Goal: Task Accomplishment & Management: Complete application form

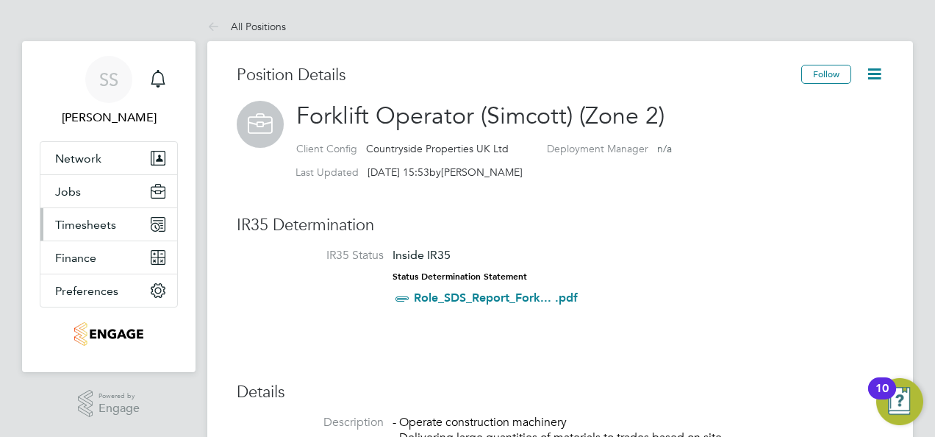
click at [93, 226] on span "Timesheets" at bounding box center [85, 225] width 61 height 14
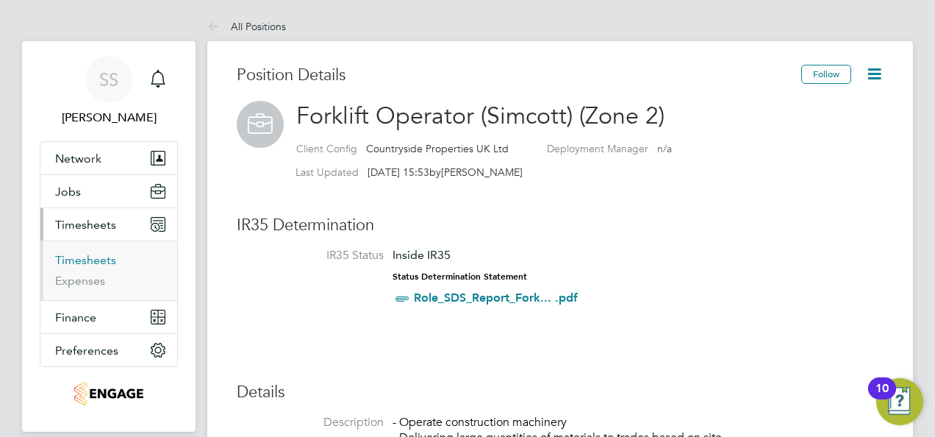
click at [74, 260] on link "Timesheets" at bounding box center [85, 260] width 61 height 14
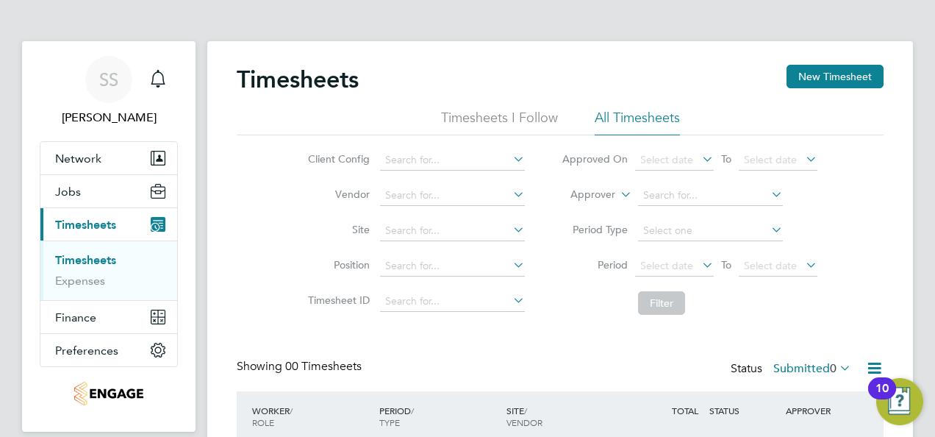
click at [94, 221] on span "Timesheets" at bounding box center [85, 225] width 61 height 14
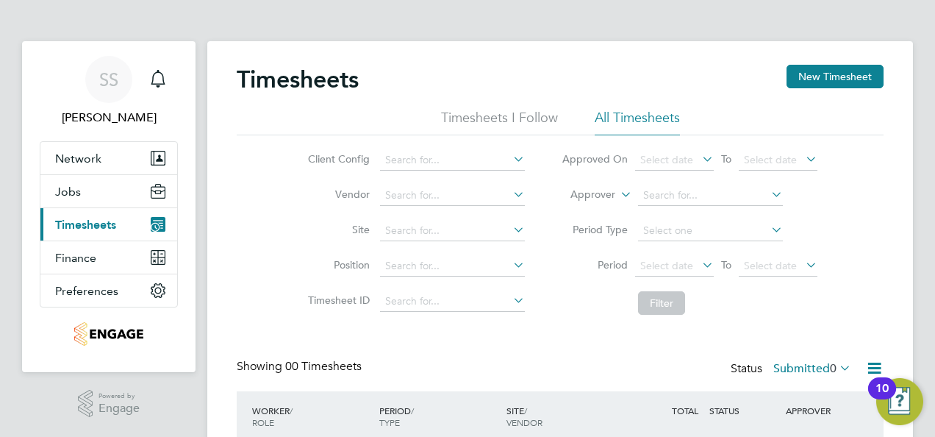
click at [84, 226] on span "Timesheets" at bounding box center [85, 225] width 61 height 14
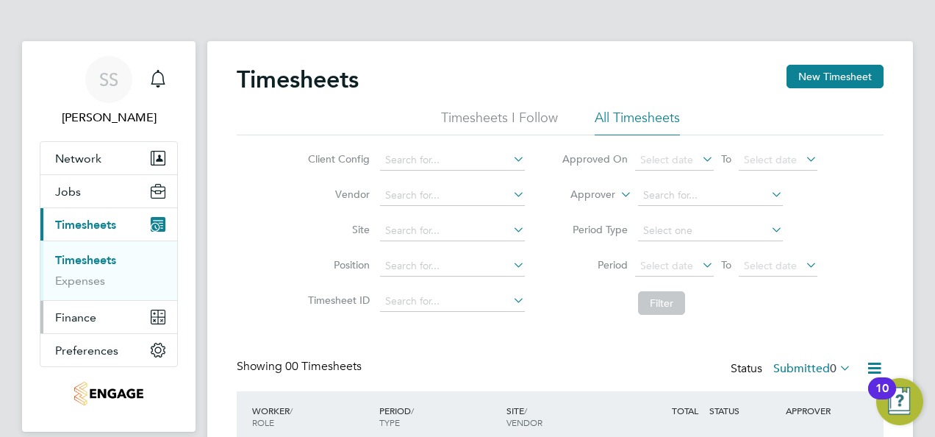
click at [87, 315] on span "Finance" at bounding box center [75, 317] width 41 height 14
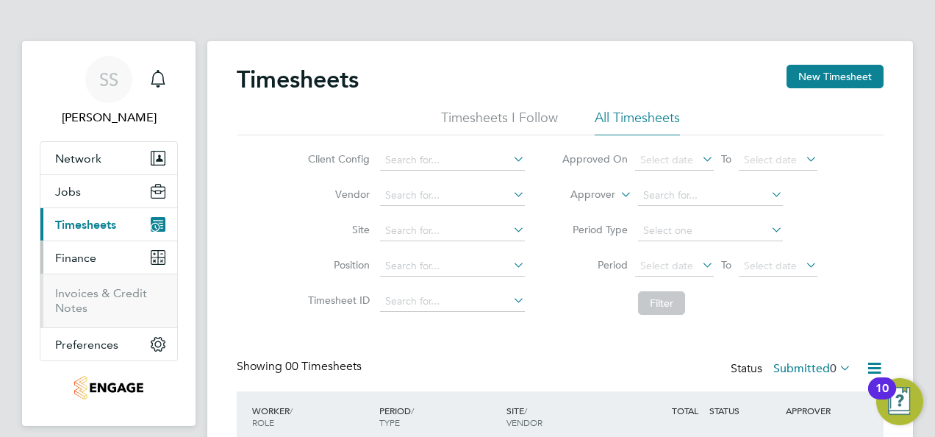
click at [77, 253] on span "Finance" at bounding box center [75, 258] width 41 height 14
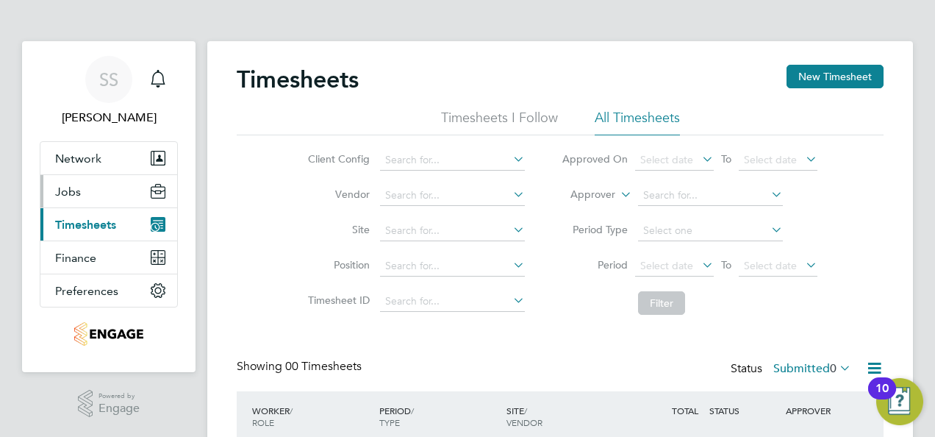
click at [63, 197] on span "Jobs" at bounding box center [68, 192] width 26 height 14
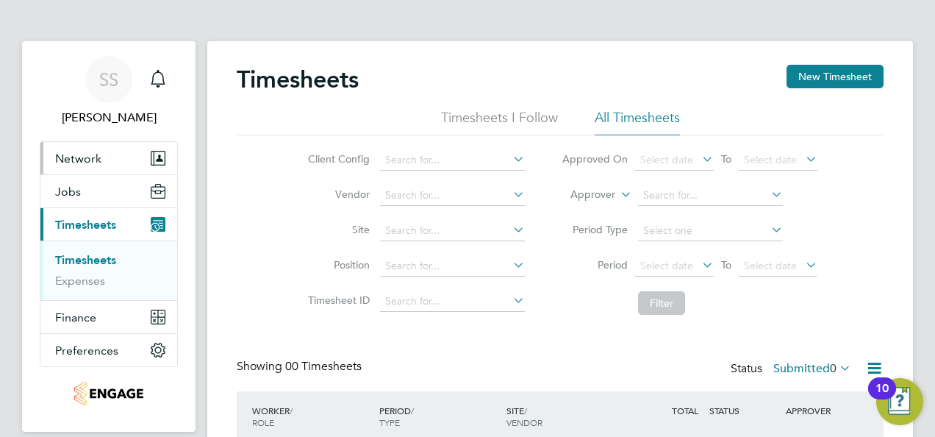
click at [94, 154] on span "Network" at bounding box center [78, 158] width 46 height 14
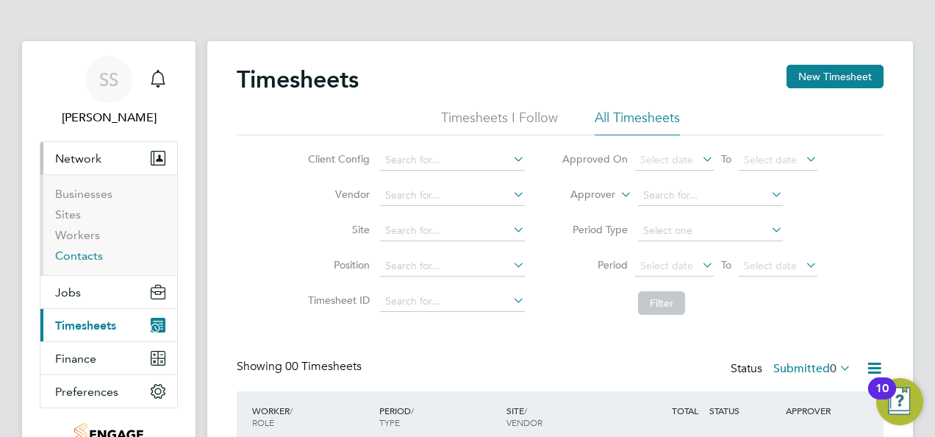
click at [85, 253] on link "Contacts" at bounding box center [79, 255] width 48 height 14
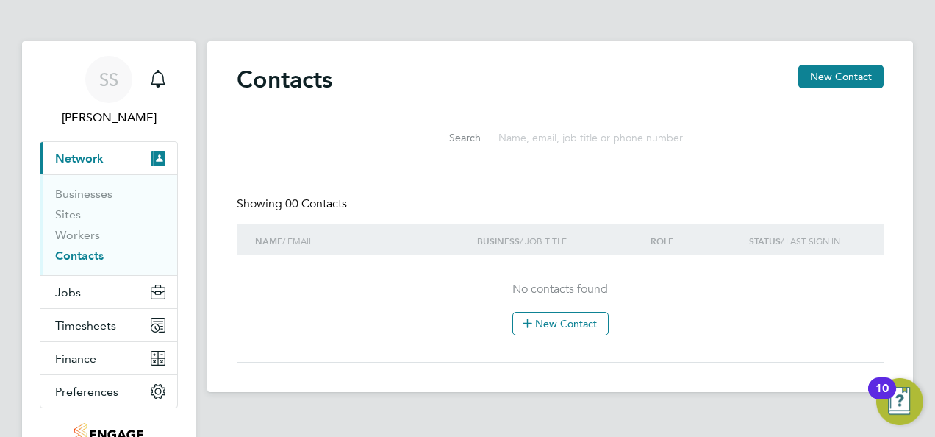
click at [540, 132] on input at bounding box center [598, 137] width 215 height 29
drag, startPoint x: 540, startPoint y: 132, endPoint x: 446, endPoint y: 129, distance: 93.4
click at [446, 129] on div "Search kakha bu" at bounding box center [560, 137] width 291 height 29
type input "jamie wood"
click at [79, 226] on li "Sites" at bounding box center [110, 217] width 110 height 21
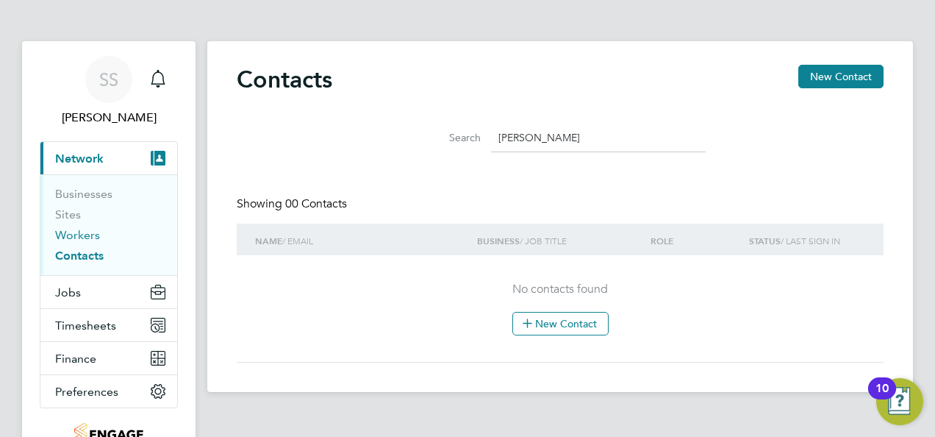
click at [74, 237] on link "Workers" at bounding box center [77, 235] width 45 height 14
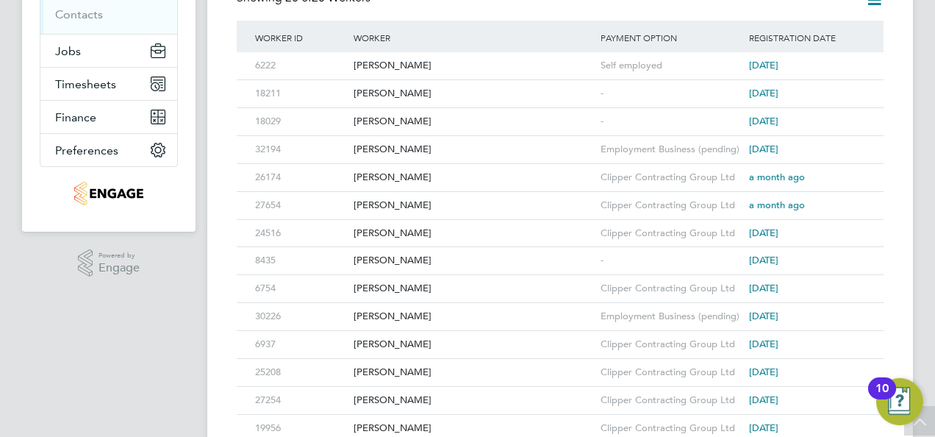
scroll to position [168, 0]
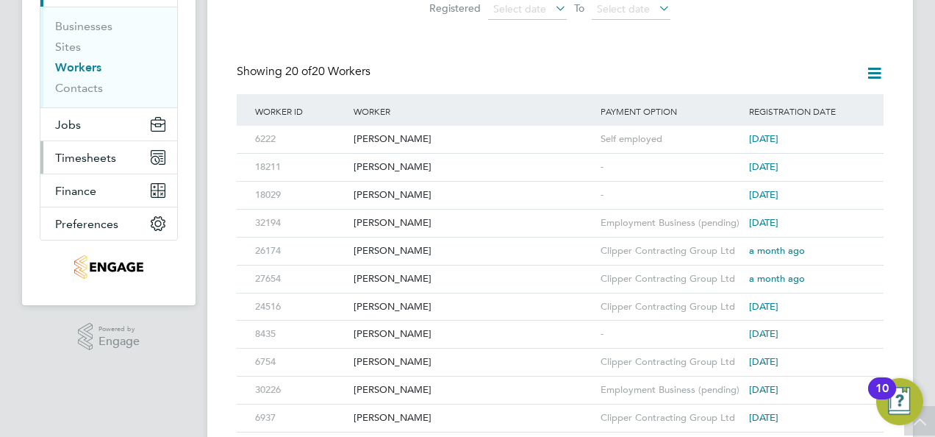
click at [85, 154] on span "Timesheets" at bounding box center [85, 158] width 61 height 14
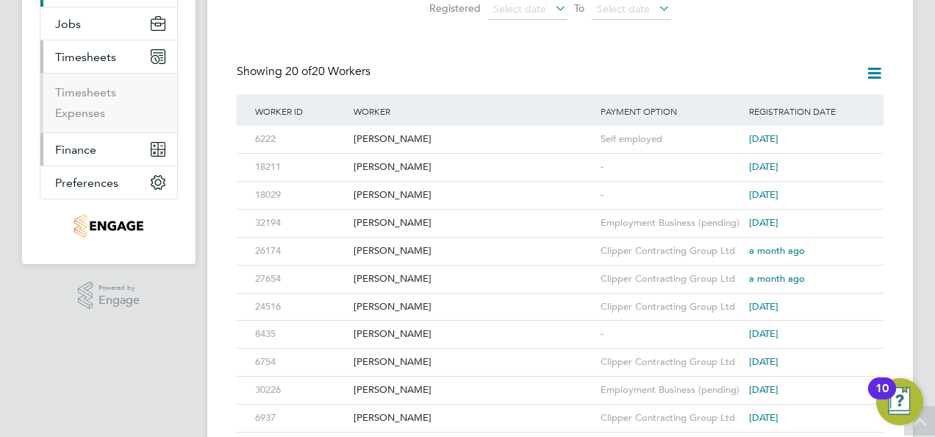
click at [85, 154] on span "Finance" at bounding box center [75, 150] width 41 height 14
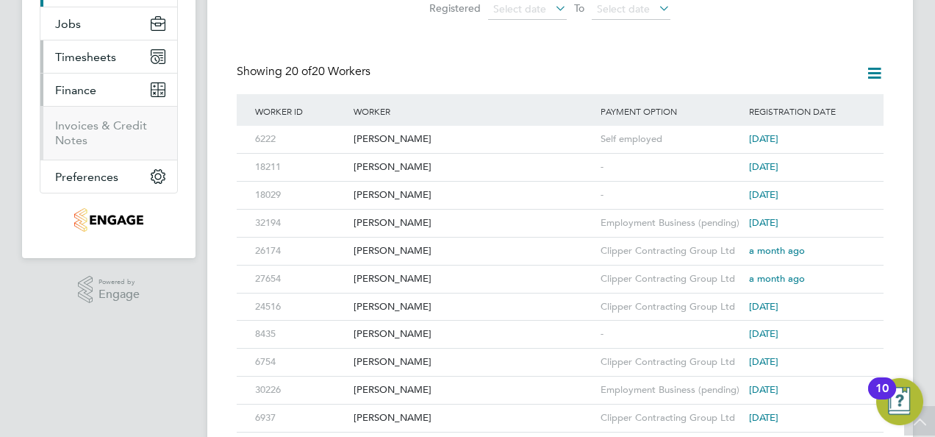
click at [85, 154] on app-navbar-apps-list-group "Finance Invoices & Credit Notes" at bounding box center [108, 117] width 137 height 86
click at [94, 62] on span "Timesheets" at bounding box center [85, 57] width 61 height 14
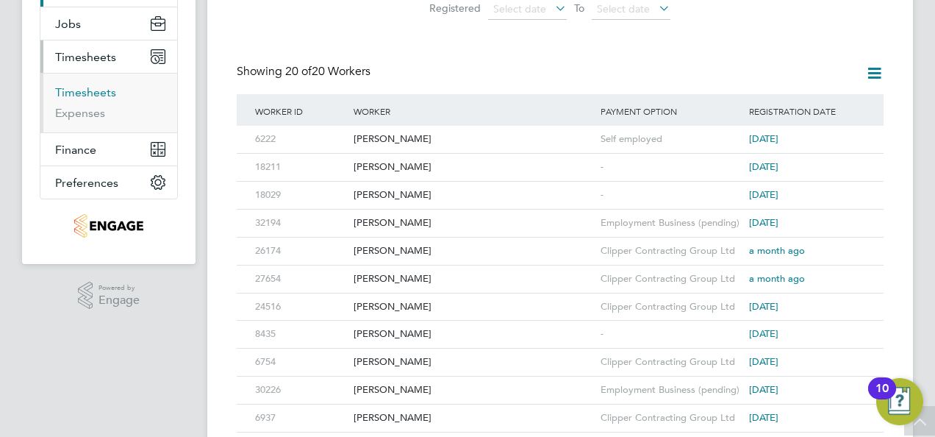
click at [88, 85] on link "Timesheets" at bounding box center [85, 92] width 61 height 14
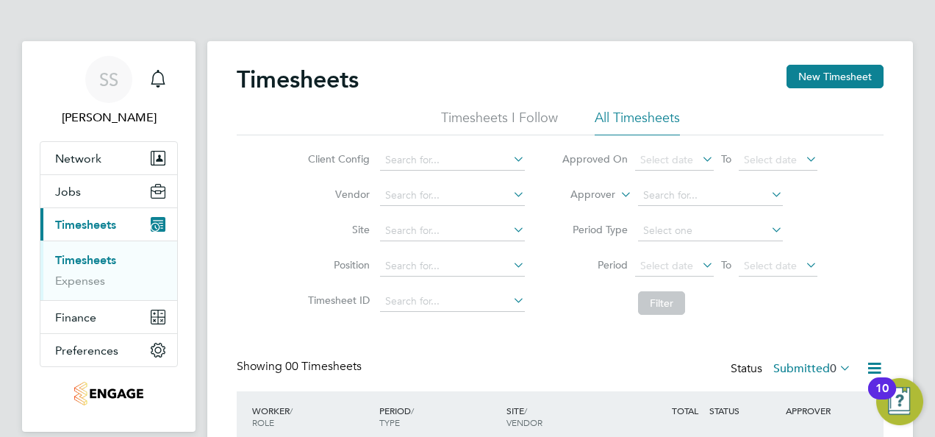
scroll to position [125, 0]
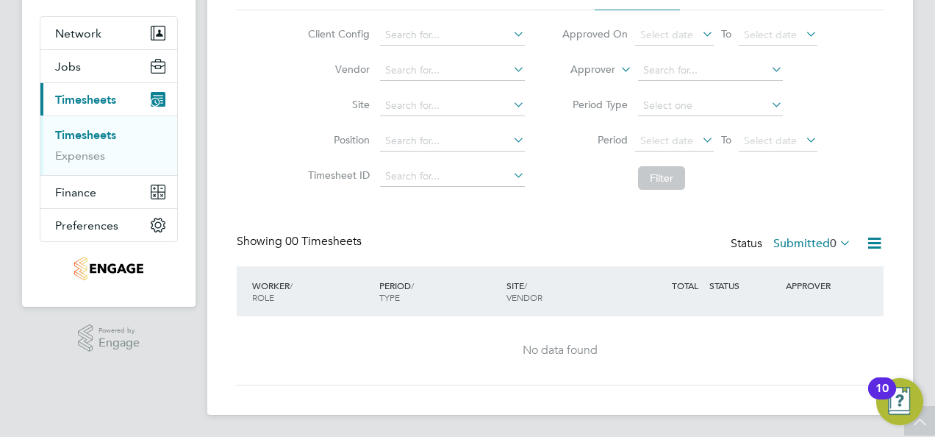
click at [869, 238] on icon at bounding box center [874, 243] width 18 height 18
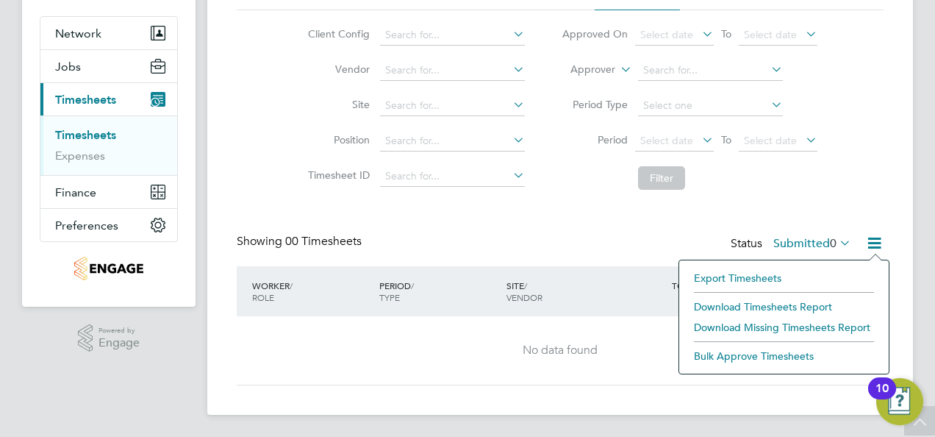
click at [869, 238] on icon at bounding box center [874, 243] width 18 height 18
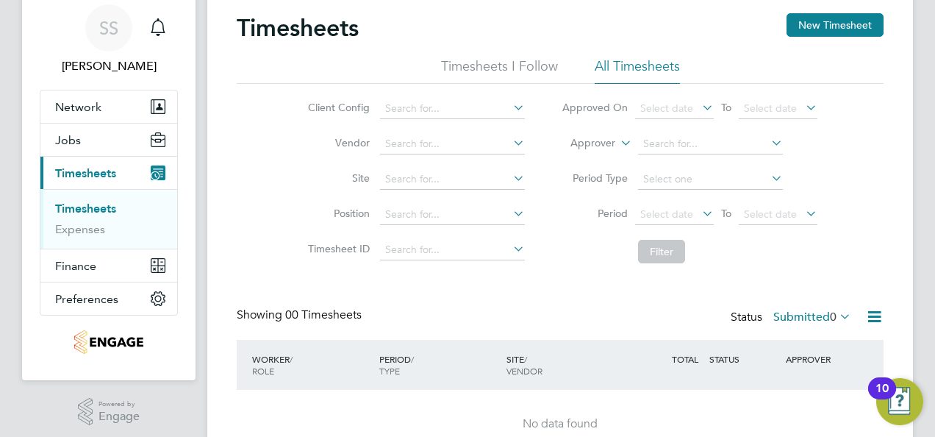
scroll to position [0, 0]
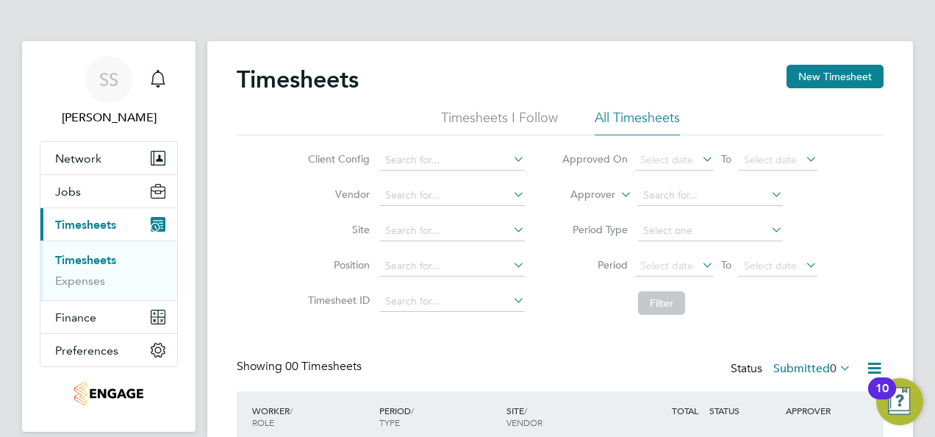
click at [531, 118] on li "Timesheets I Follow" at bounding box center [499, 122] width 117 height 26
click at [656, 126] on li "All Timesheets" at bounding box center [637, 122] width 85 height 26
click at [659, 159] on span "Select date" at bounding box center [666, 159] width 53 height 13
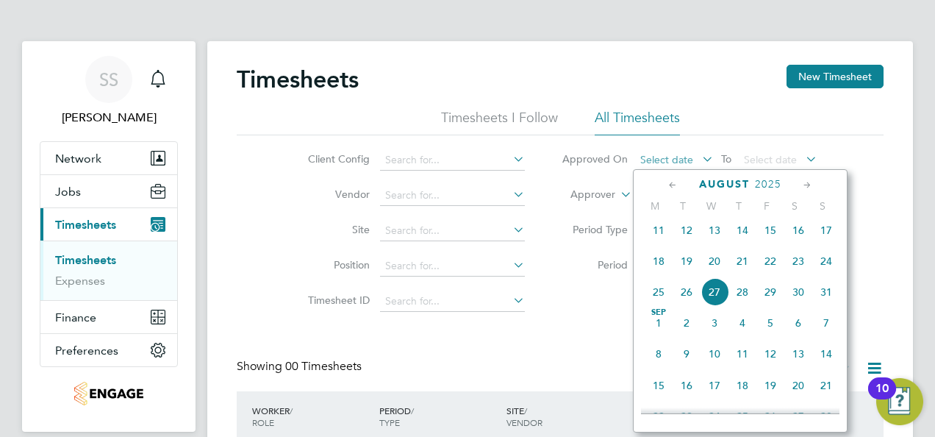
click at [659, 159] on span "Select date" at bounding box center [666, 159] width 53 height 13
click at [487, 351] on div "Timesheets New Timesheet Timesheets I Follow All Timesheets Client Config Vendo…" at bounding box center [560, 287] width 647 height 445
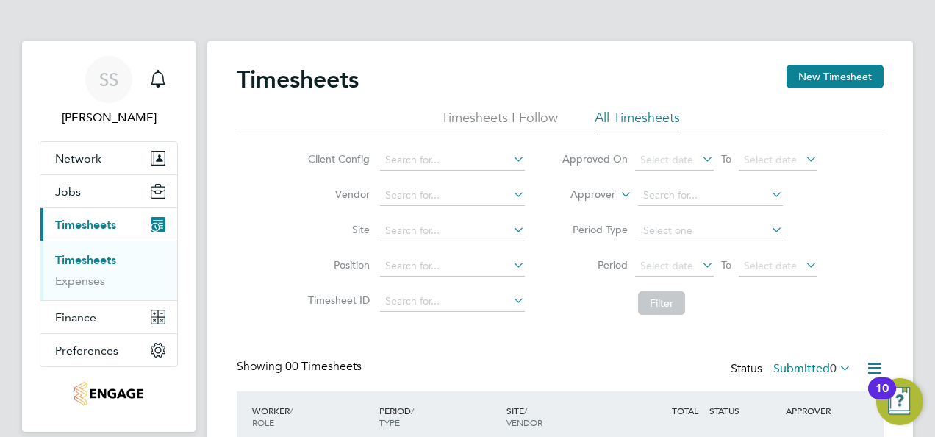
click at [510, 226] on icon at bounding box center [510, 229] width 0 height 21
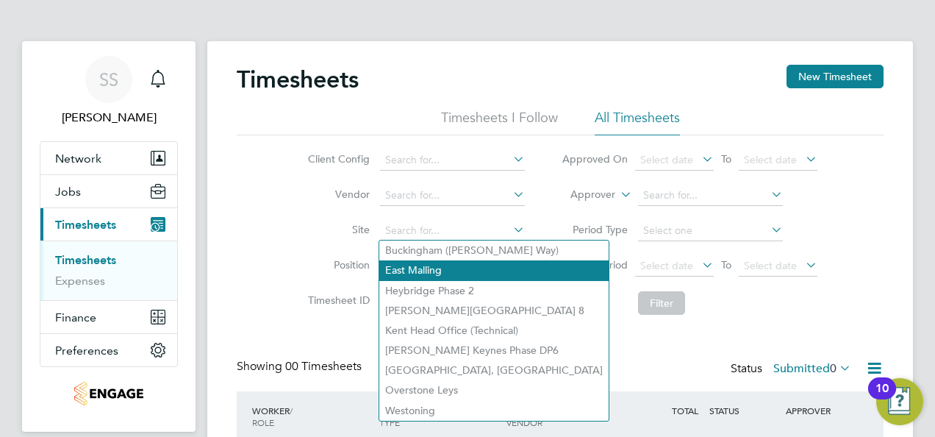
click at [438, 269] on li "East Malling" at bounding box center [493, 270] width 229 height 20
type input "East Malling"
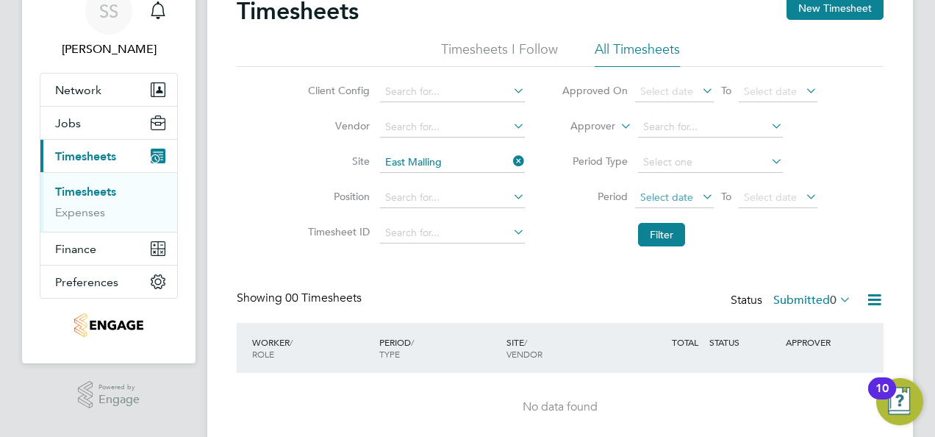
scroll to position [125, 0]
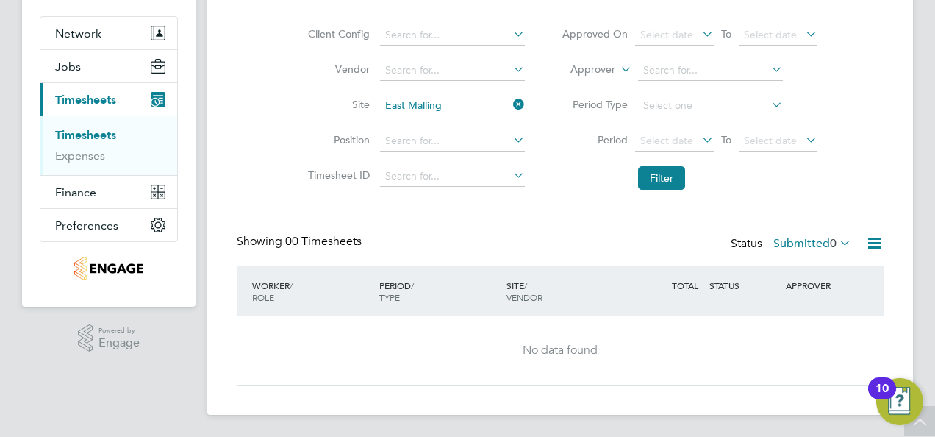
click at [589, 163] on li "Filter" at bounding box center [689, 178] width 293 height 38
click at [437, 104] on input at bounding box center [452, 106] width 145 height 21
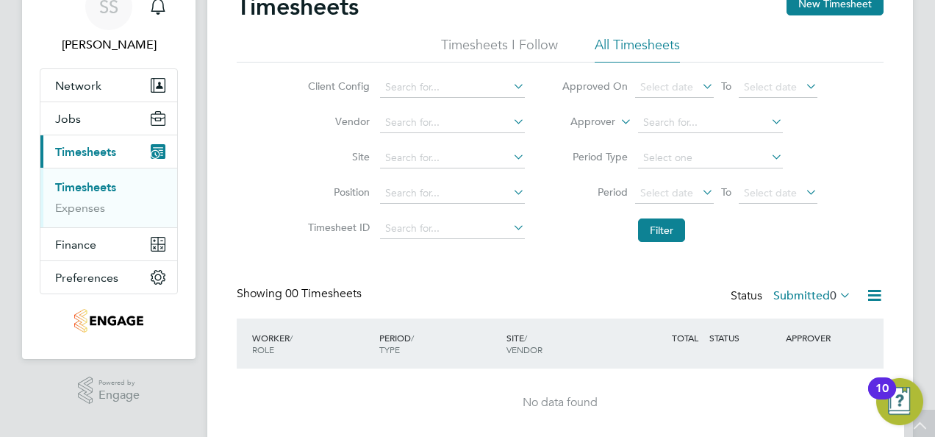
scroll to position [0, 0]
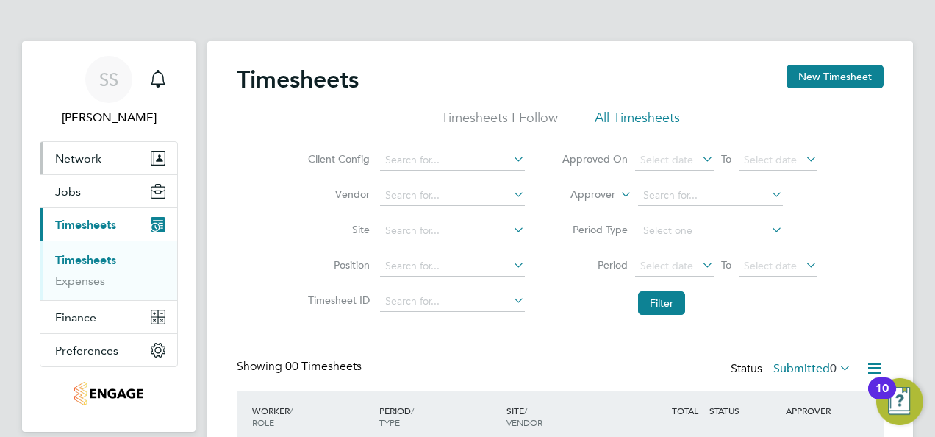
click at [94, 157] on span "Network" at bounding box center [78, 158] width 46 height 14
click at [85, 231] on button "Current page: Timesheets" at bounding box center [108, 224] width 137 height 32
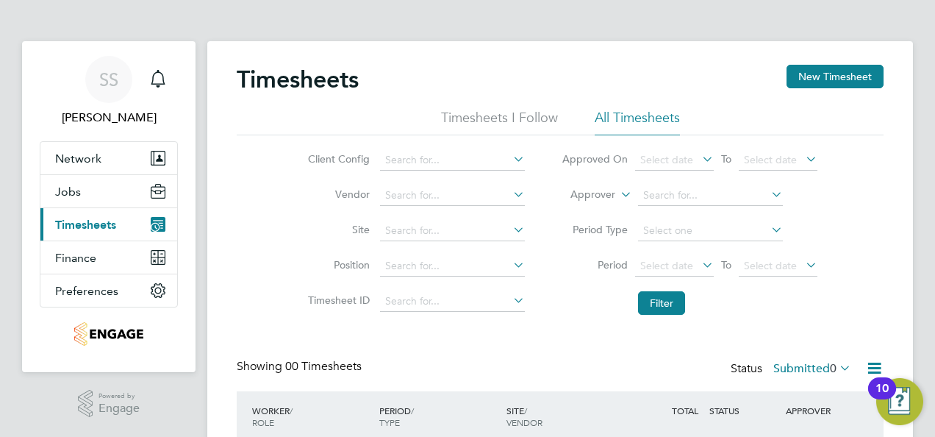
click at [85, 231] on button "Current page: Timesheets" at bounding box center [108, 224] width 137 height 32
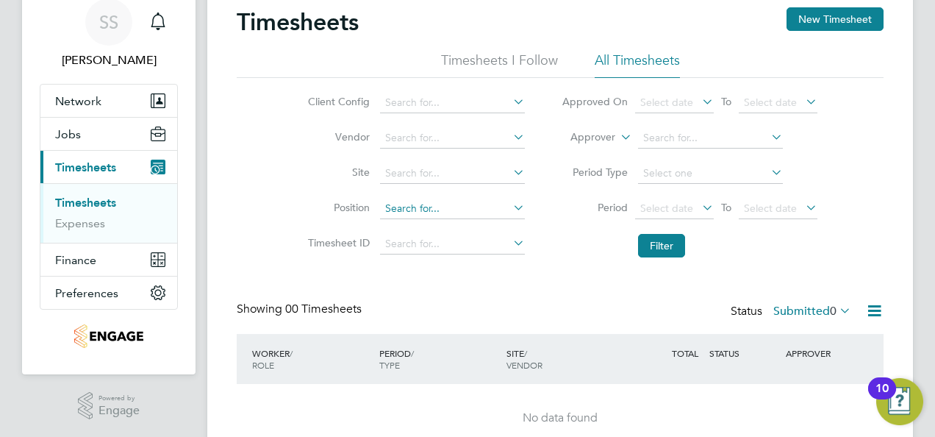
scroll to position [125, 0]
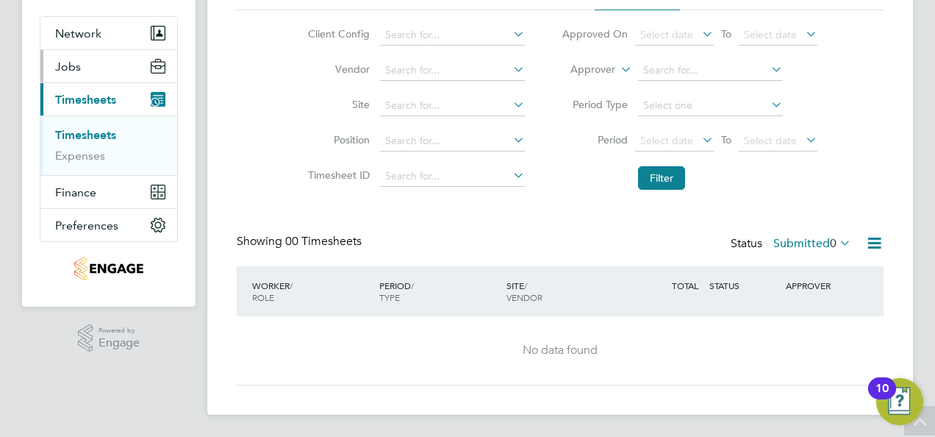
click at [91, 71] on button "Jobs" at bounding box center [108, 66] width 137 height 32
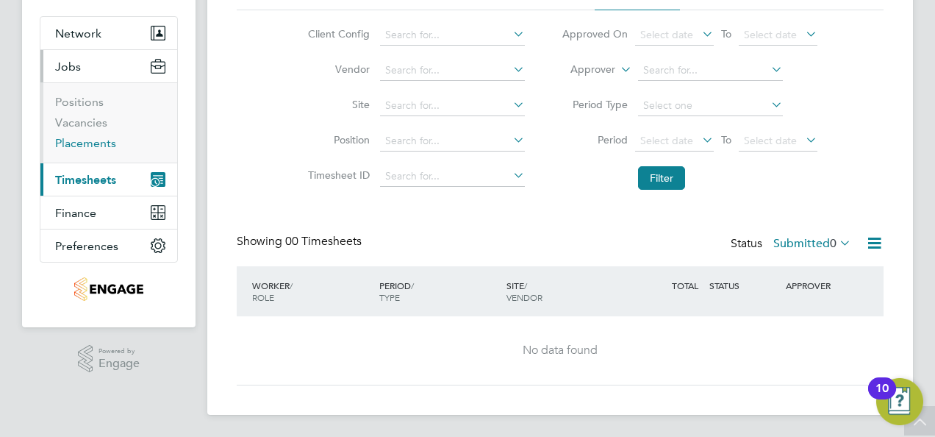
click at [87, 141] on link "Placements" at bounding box center [85, 143] width 61 height 14
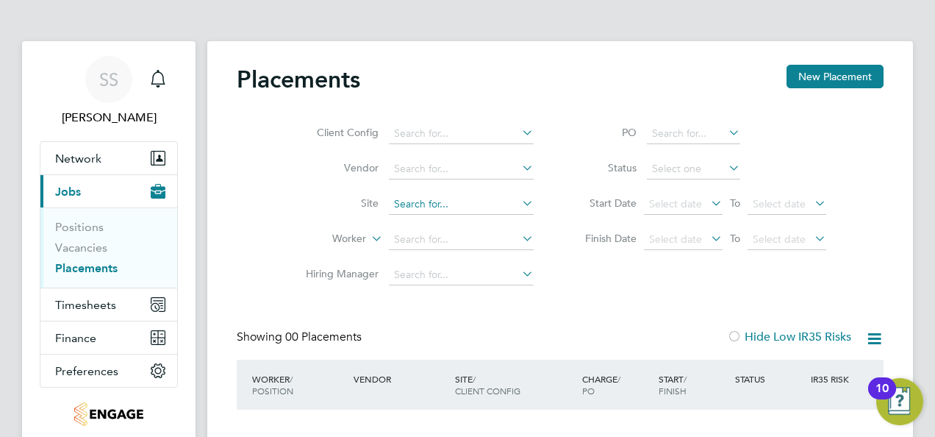
click at [426, 201] on input at bounding box center [461, 204] width 145 height 21
click at [429, 235] on li "East Malling" at bounding box center [503, 244] width 229 height 20
type input "East Malling"
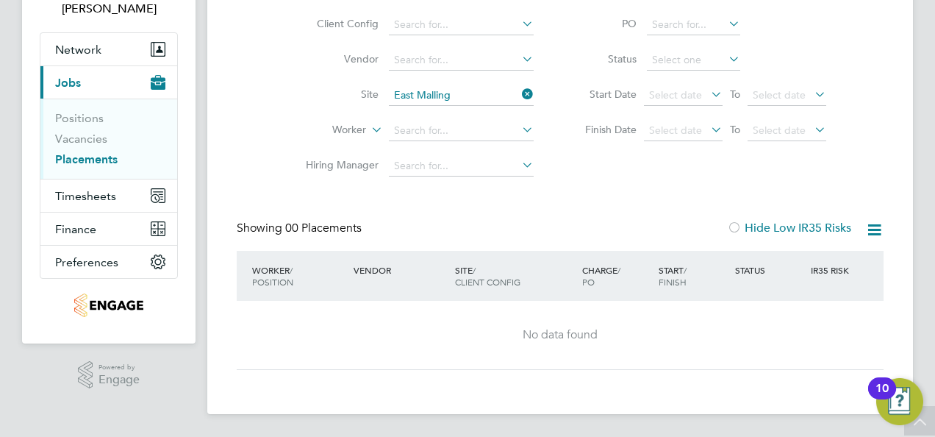
scroll to position [35, 0]
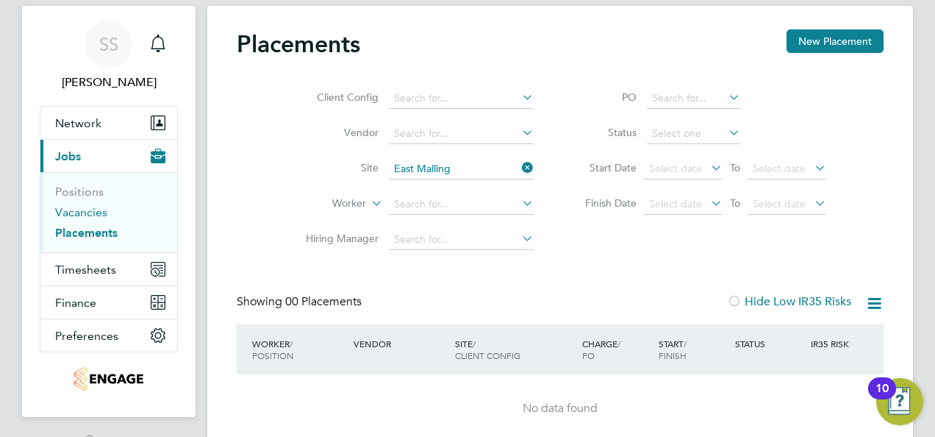
click at [90, 209] on link "Vacancies" at bounding box center [81, 212] width 52 height 14
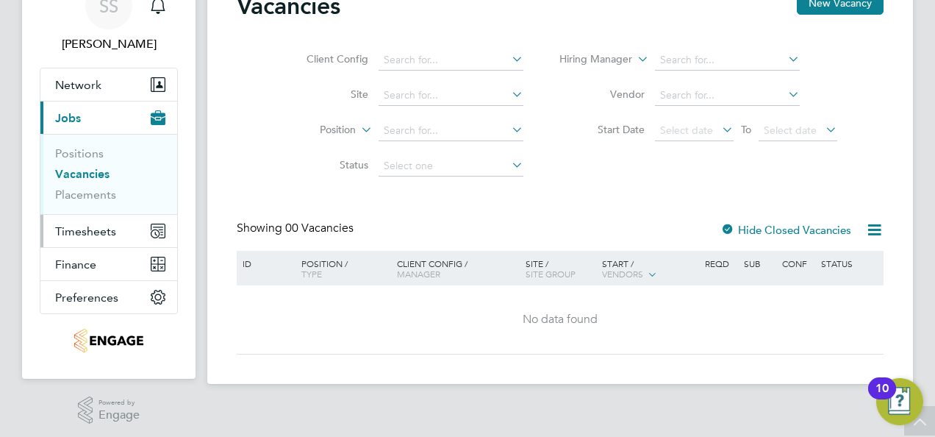
click at [96, 235] on span "Timesheets" at bounding box center [85, 231] width 61 height 14
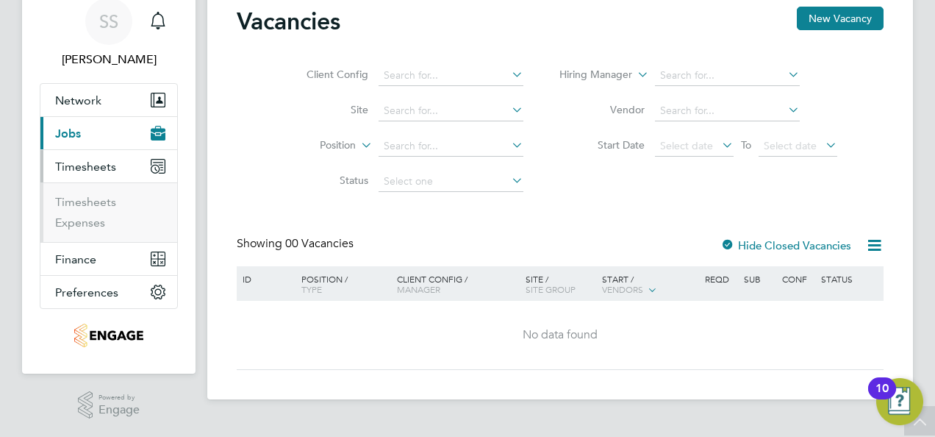
scroll to position [56, 0]
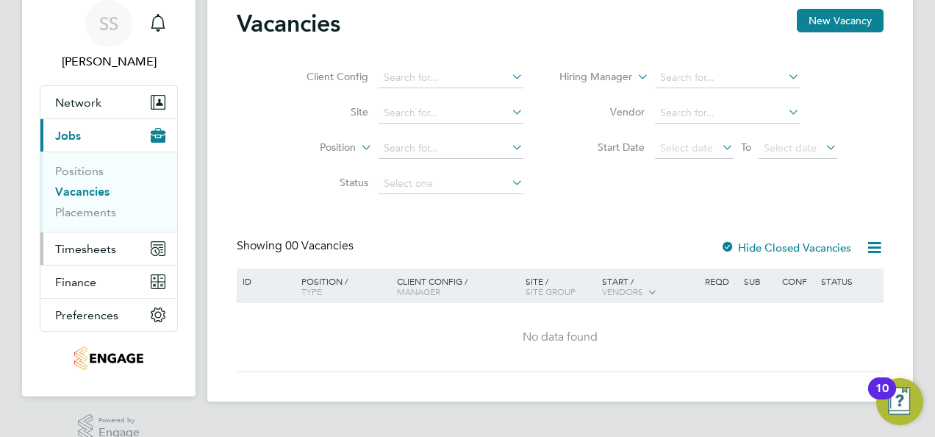
click at [103, 248] on span "Timesheets" at bounding box center [85, 249] width 61 height 14
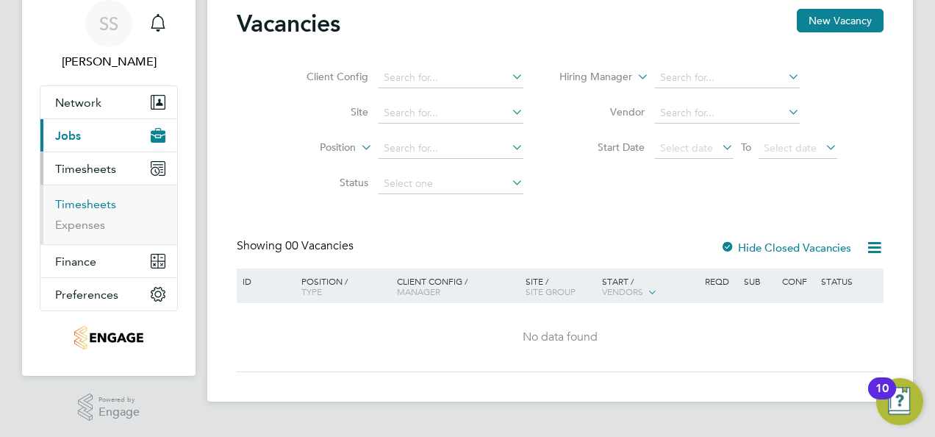
click at [106, 204] on link "Timesheets" at bounding box center [85, 204] width 61 height 14
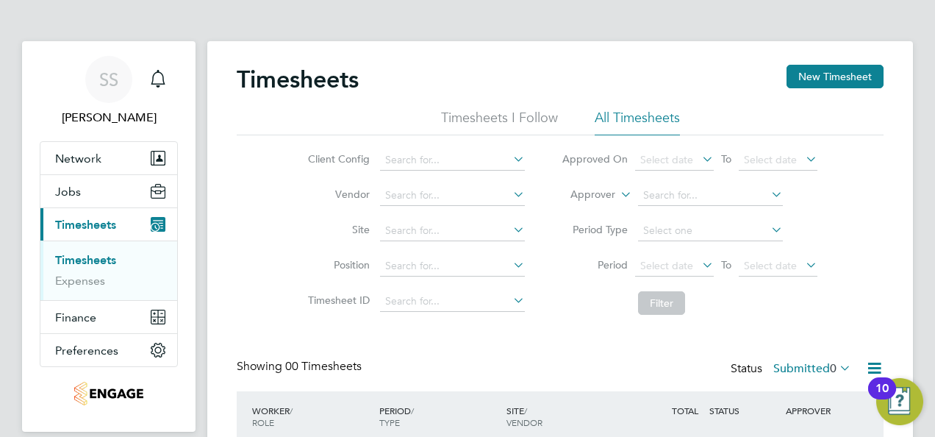
scroll to position [125, 0]
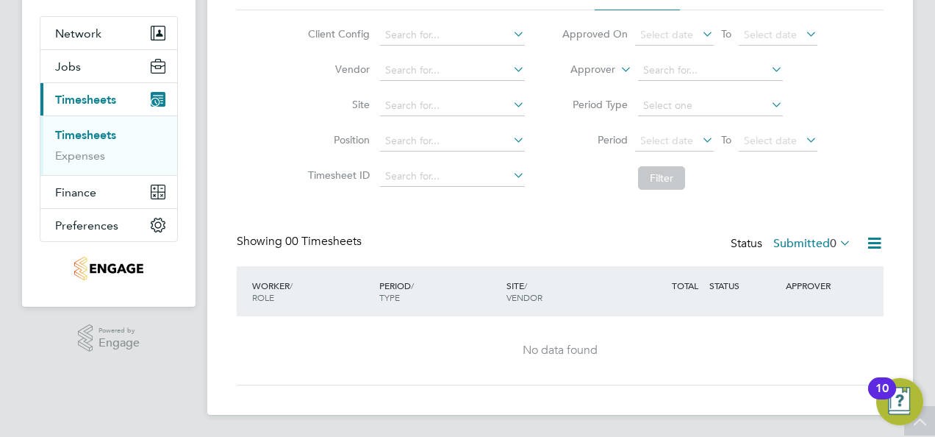
click at [837, 240] on icon at bounding box center [837, 242] width 0 height 21
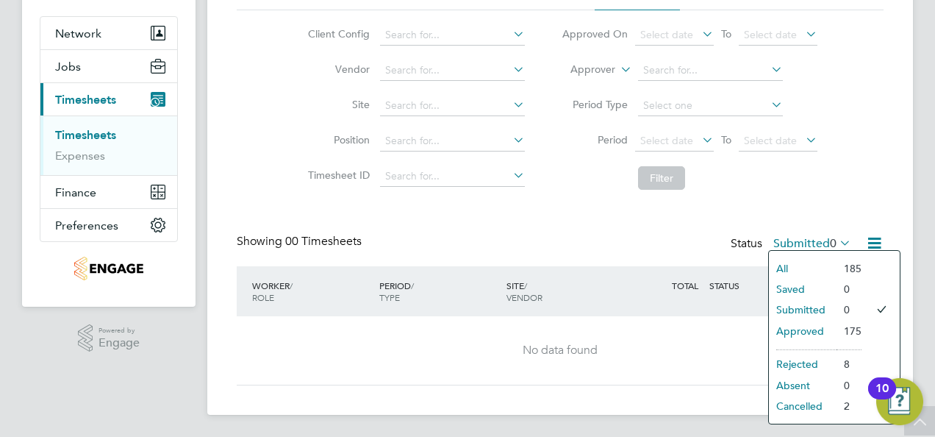
click at [814, 329] on li "Approved" at bounding box center [803, 330] width 68 height 21
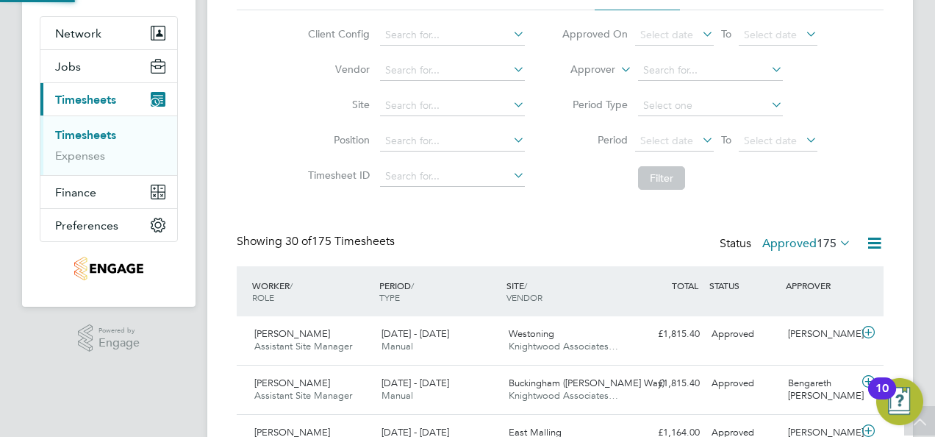
scroll to position [0, 0]
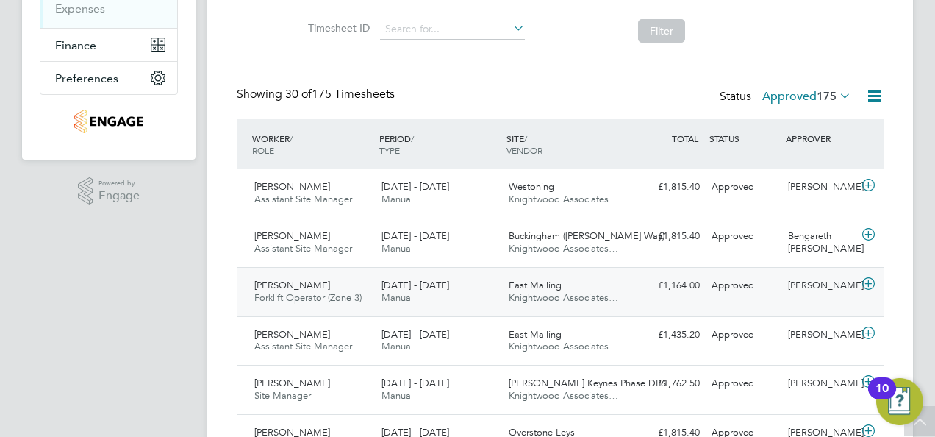
click at [536, 285] on span "East Malling" at bounding box center [535, 285] width 53 height 12
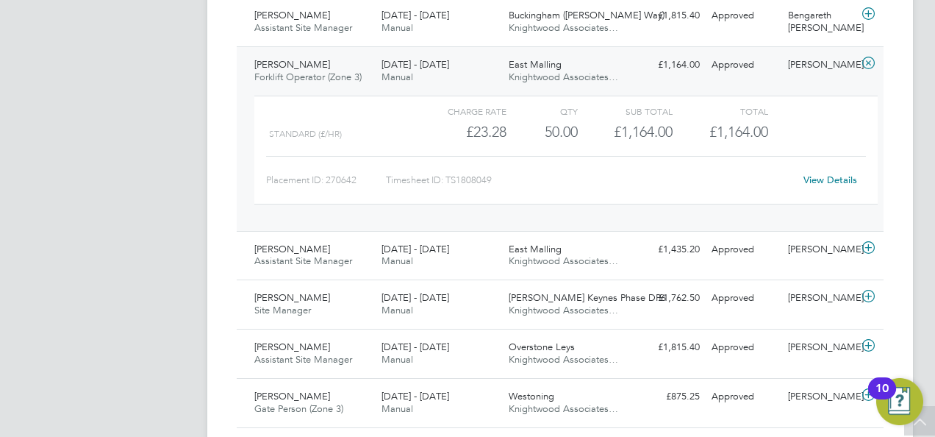
click at [818, 72] on div "Kakha Buchukuri" at bounding box center [820, 65] width 76 height 24
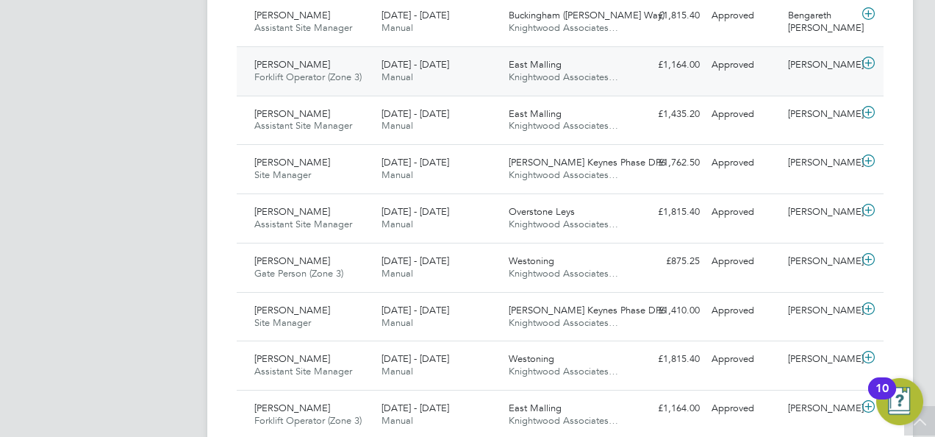
click at [807, 68] on div "Kakha Buchukuri" at bounding box center [820, 65] width 76 height 24
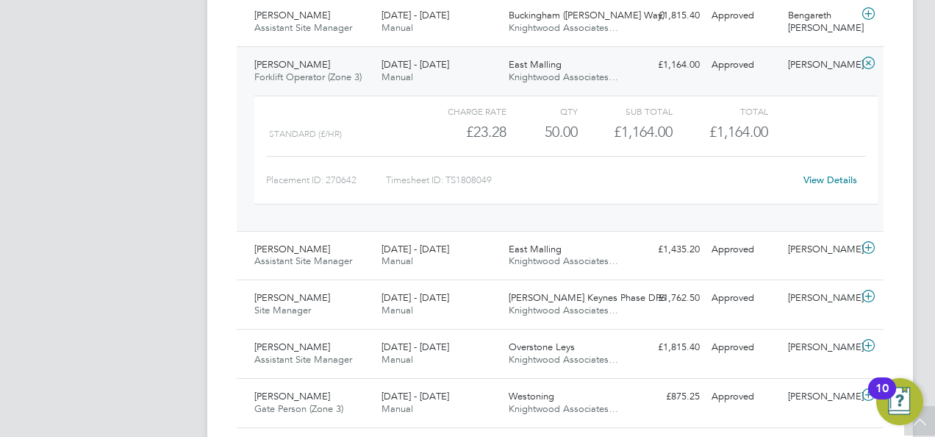
drag, startPoint x: 869, startPoint y: 59, endPoint x: 762, endPoint y: 121, distance: 123.2
click at [762, 121] on div "Jamie Wood Forklift Operator (Zone 3) 18 - 24 Aug 2025 18 - 24 Aug 2025 Manual …" at bounding box center [560, 138] width 647 height 185
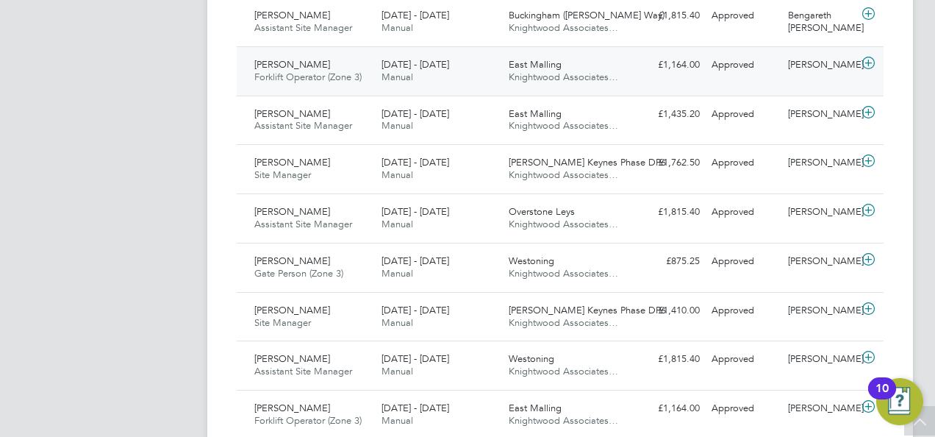
click at [798, 62] on div "Kakha Buchukuri" at bounding box center [820, 65] width 76 height 24
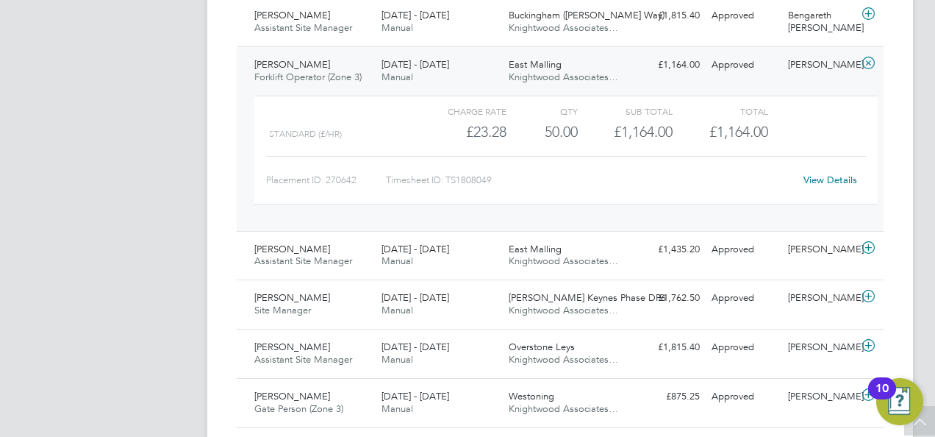
click at [822, 171] on div "View Details" at bounding box center [830, 180] width 72 height 24
click at [822, 173] on link "View Details" at bounding box center [830, 179] width 54 height 12
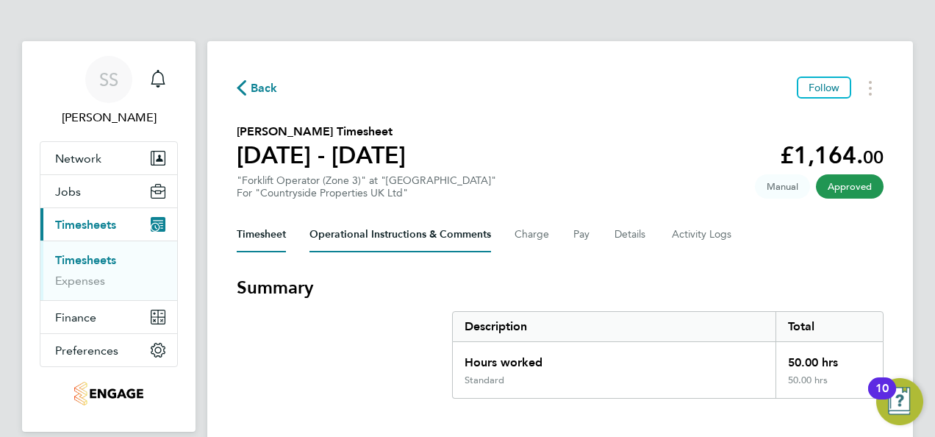
click at [445, 234] on Comments-tab "Operational Instructions & Comments" at bounding box center [400, 234] width 182 height 35
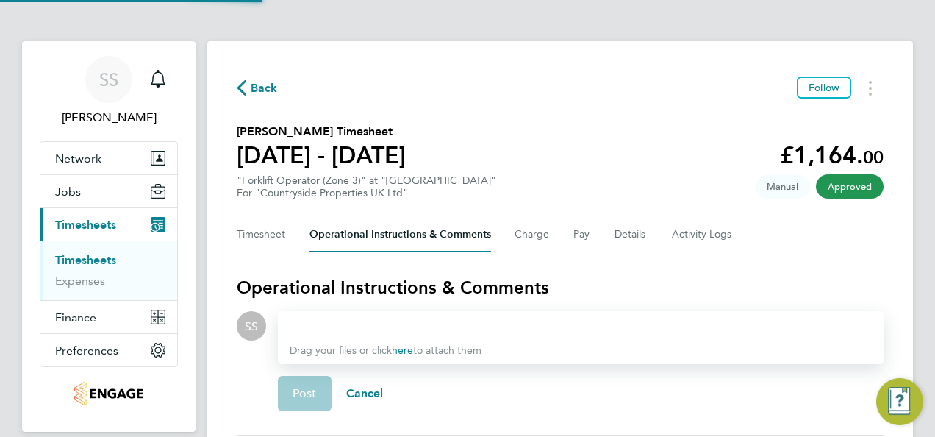
click at [648, 225] on div "Timesheet Operational Instructions & Comments Charge Pay Details Activity Logs" at bounding box center [560, 234] width 647 height 35
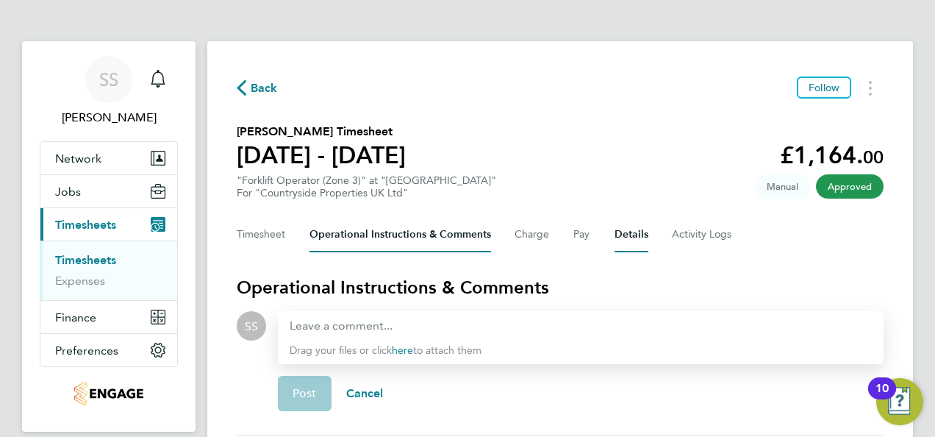
click at [641, 232] on button "Details" at bounding box center [632, 234] width 34 height 35
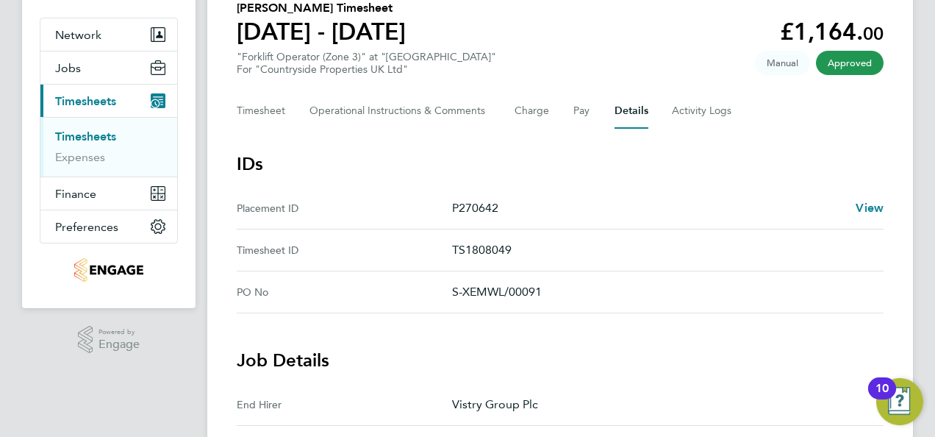
scroll to position [147, 0]
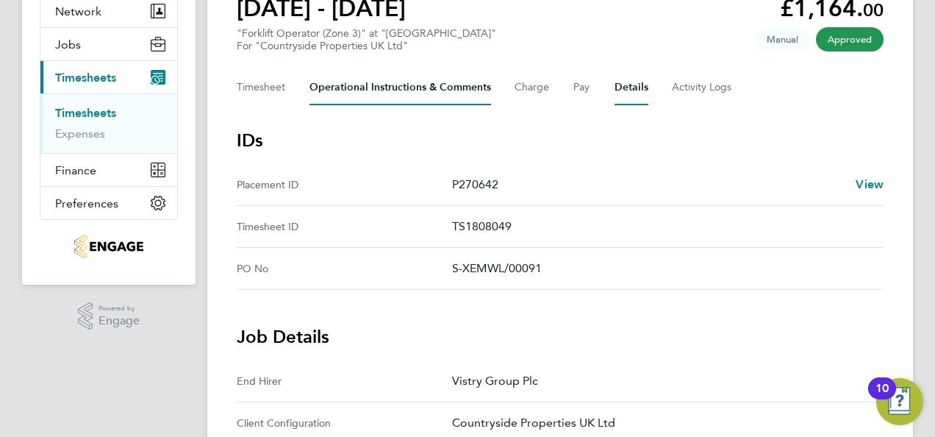
click at [385, 87] on Comments-tab "Operational Instructions & Comments" at bounding box center [400, 87] width 182 height 35
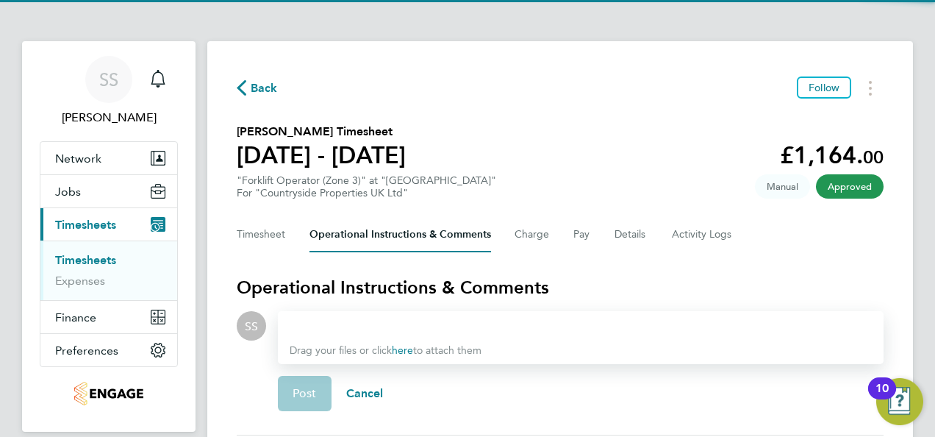
scroll to position [131, 0]
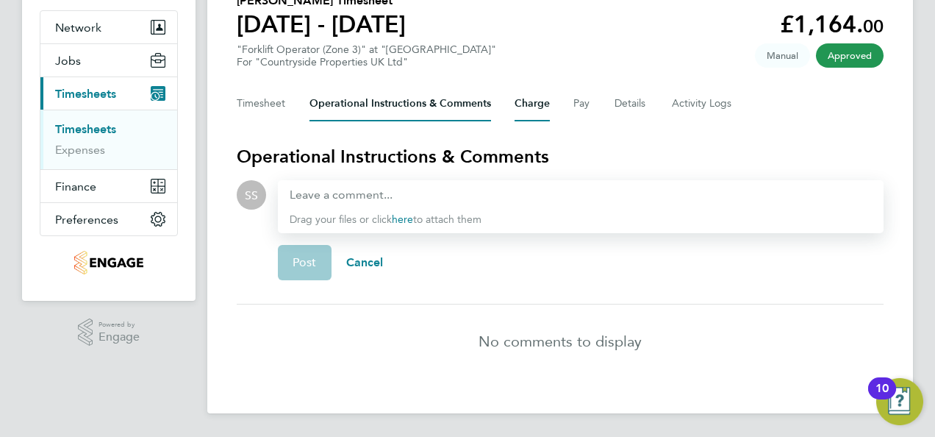
click at [527, 104] on button "Charge" at bounding box center [532, 103] width 35 height 35
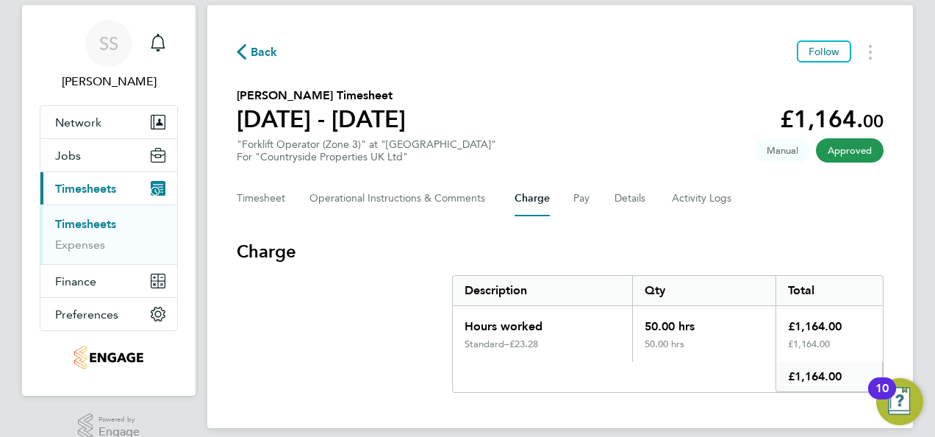
scroll to position [56, 0]
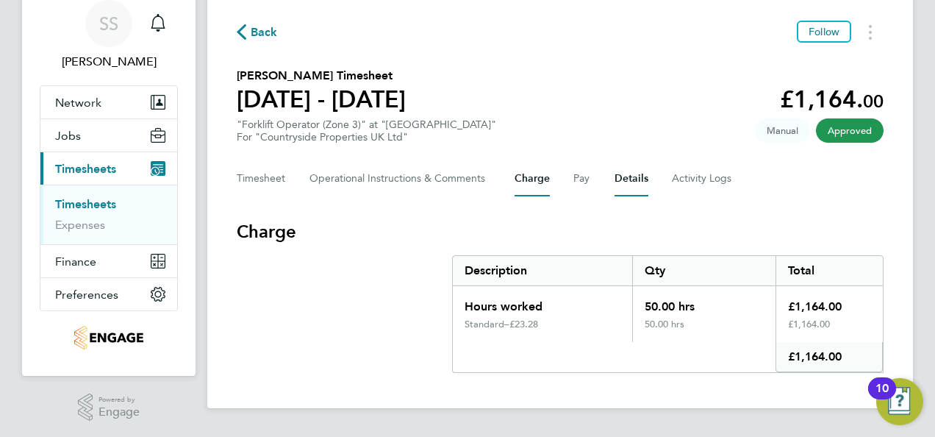
click at [634, 174] on button "Details" at bounding box center [632, 178] width 34 height 35
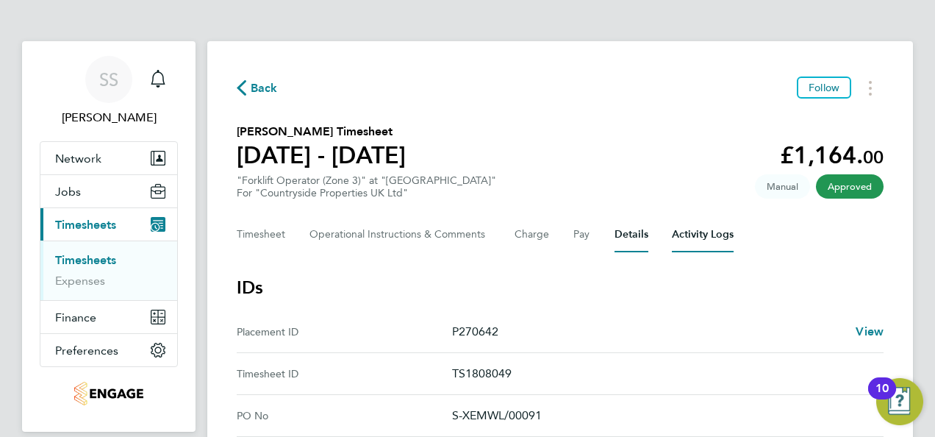
click at [701, 236] on Logs-tab "Activity Logs" at bounding box center [703, 234] width 62 height 35
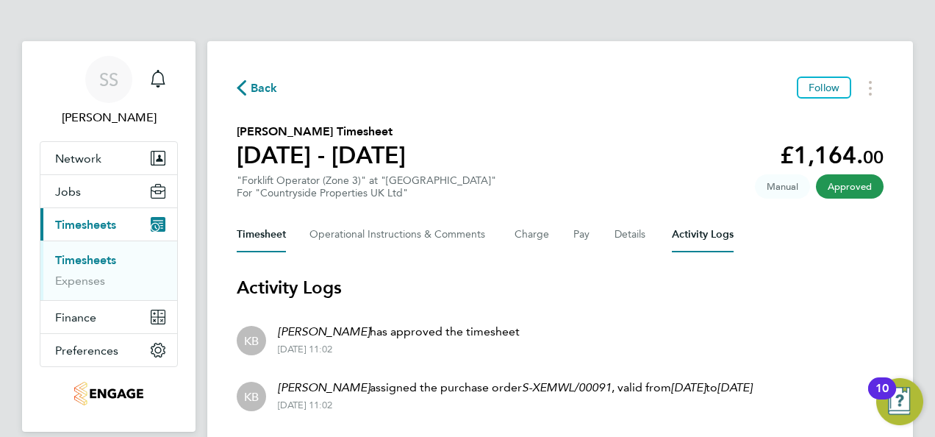
click at [272, 234] on button "Timesheet" at bounding box center [261, 234] width 49 height 35
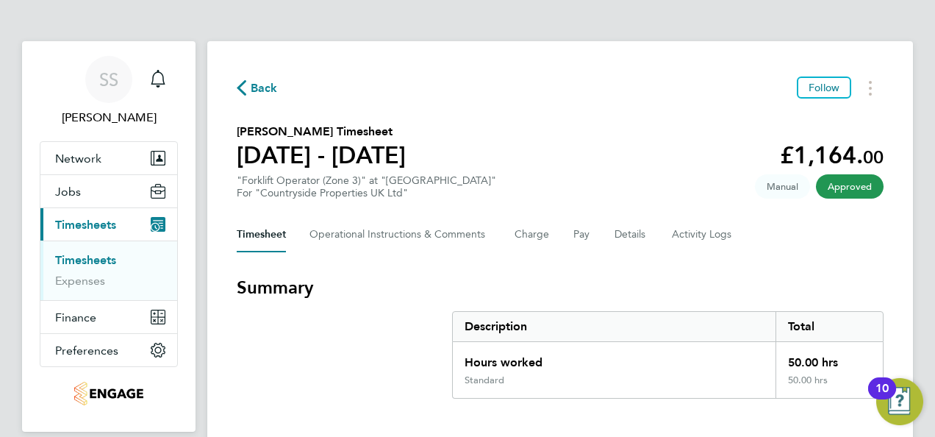
click at [262, 84] on span "Back" at bounding box center [264, 88] width 27 height 18
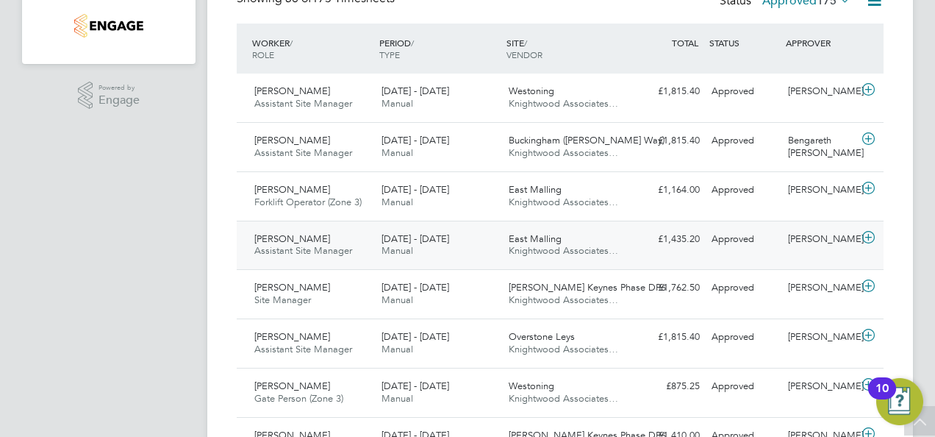
click at [800, 243] on div "[PERSON_NAME]" at bounding box center [820, 239] width 76 height 24
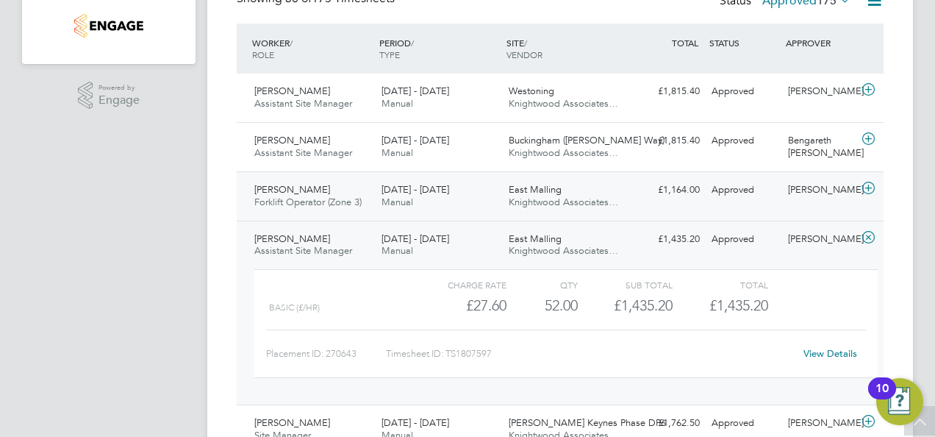
click at [301, 188] on span "Jamie Wood" at bounding box center [292, 189] width 76 height 12
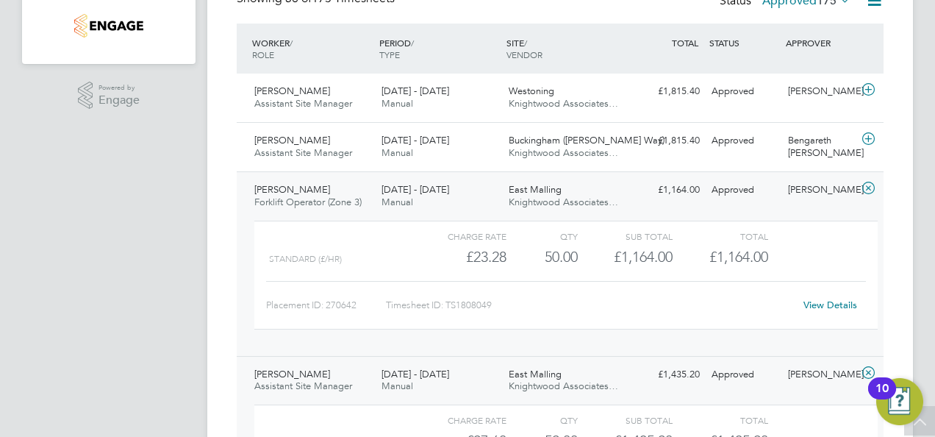
click at [815, 304] on link "View Details" at bounding box center [830, 304] width 54 height 12
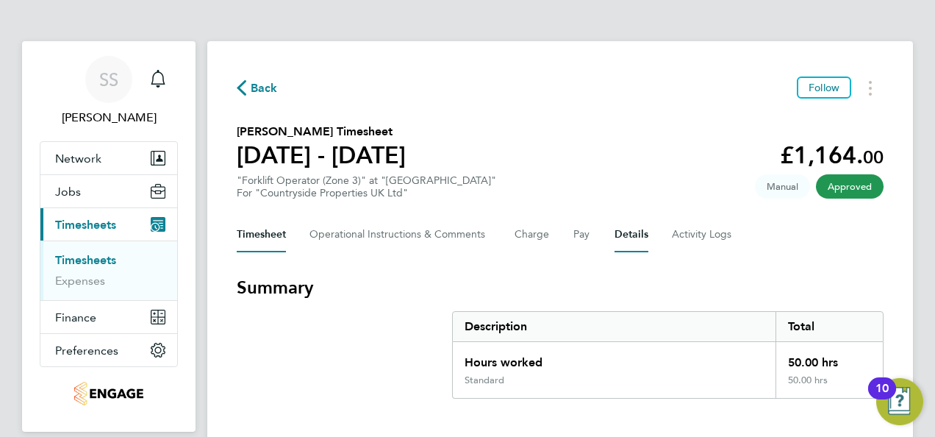
click at [623, 235] on button "Details" at bounding box center [632, 234] width 34 height 35
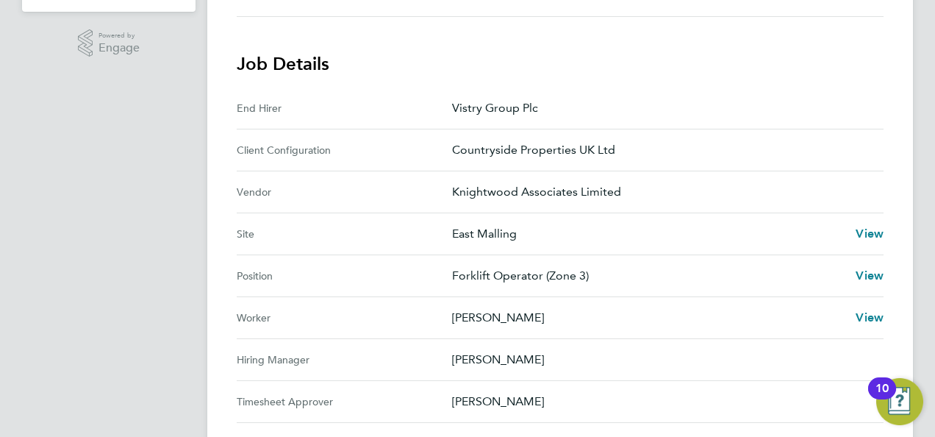
scroll to position [515, 0]
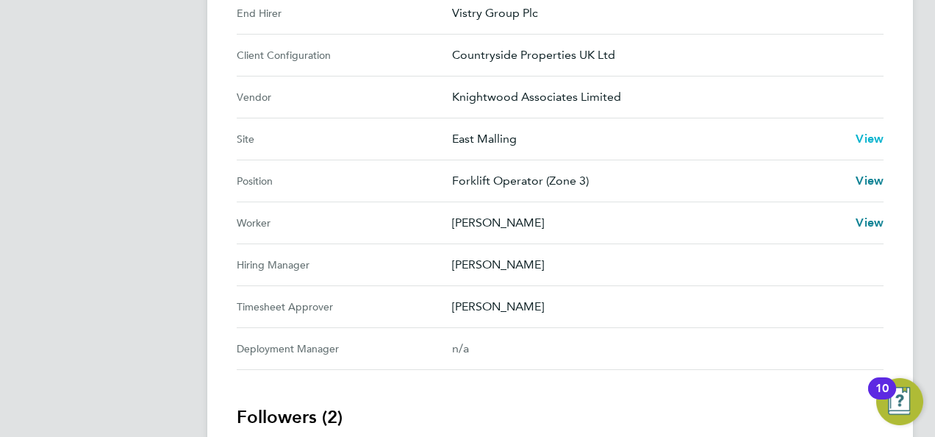
click at [857, 137] on span "View" at bounding box center [870, 139] width 28 height 14
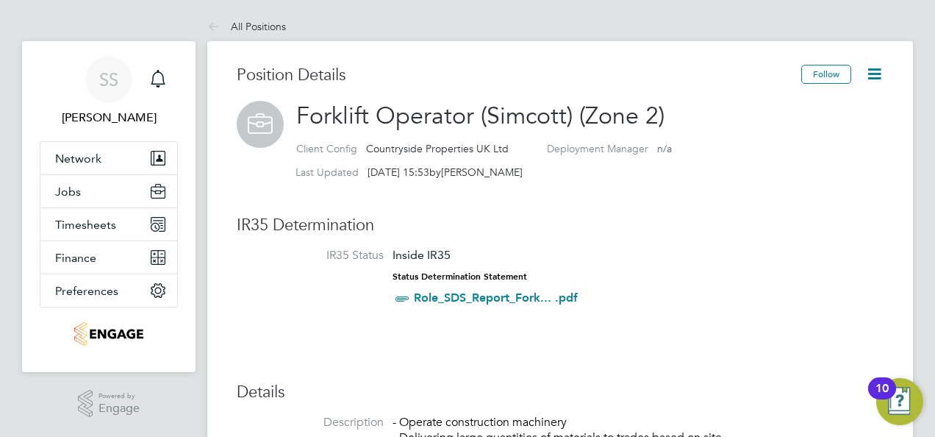
scroll to position [74, 0]
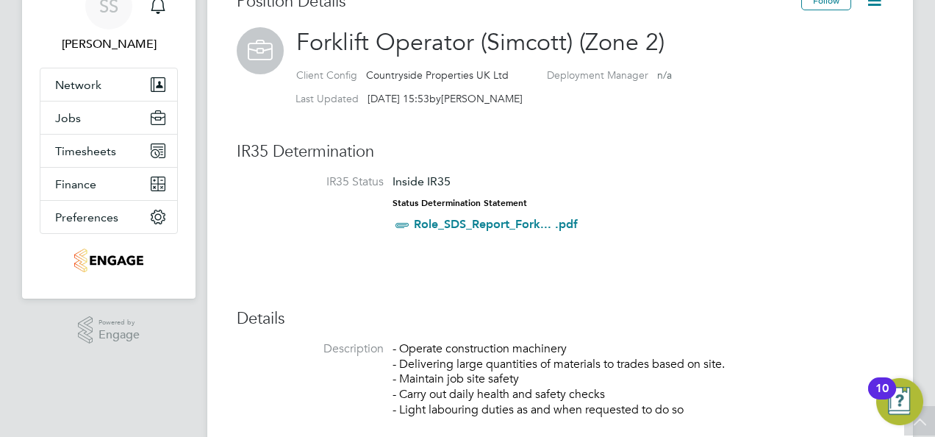
click at [878, 2] on icon at bounding box center [874, 0] width 18 height 18
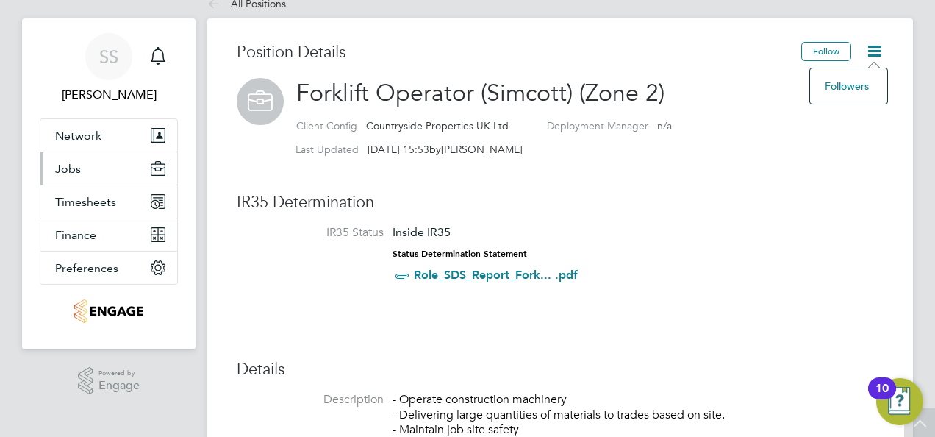
scroll to position [0, 0]
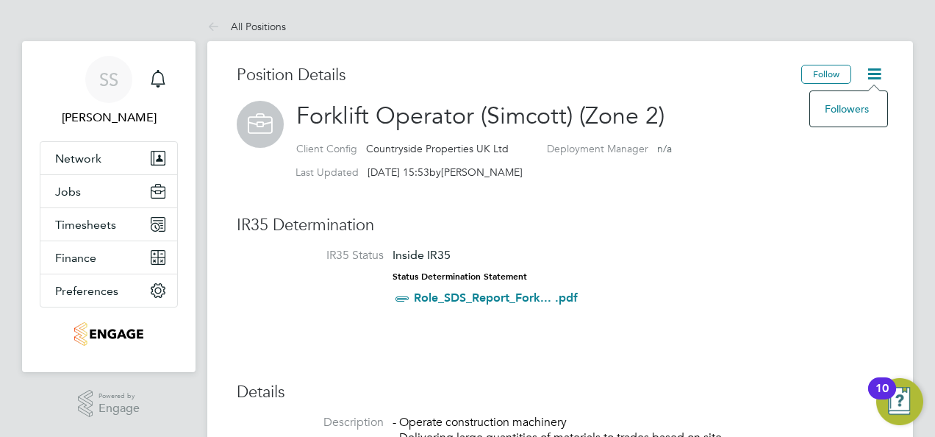
click at [882, 388] on div "10" at bounding box center [881, 397] width 13 height 19
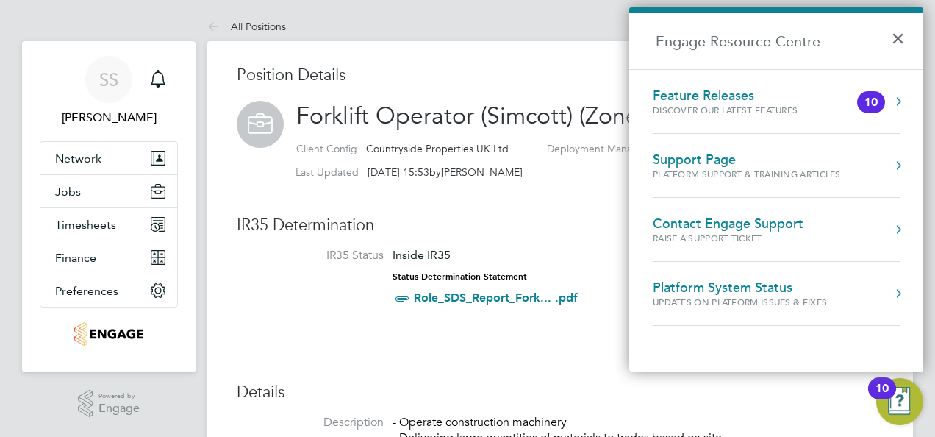
click at [869, 226] on div "Contact Engage Support Raise a Support Ticket" at bounding box center [776, 229] width 247 height 28
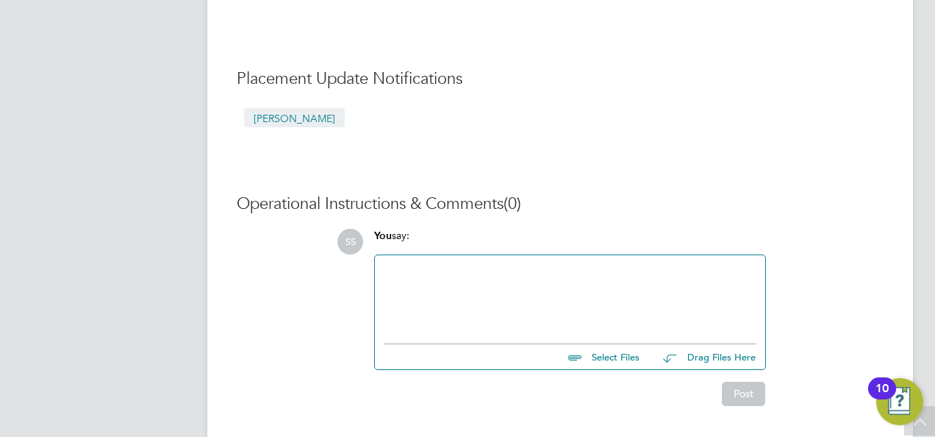
scroll to position [800, 0]
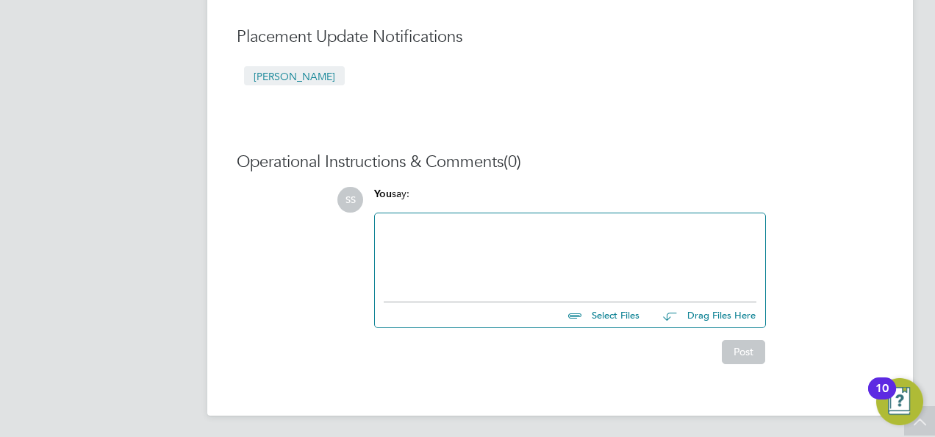
click at [900, 398] on img "Open Resource Center, 10 new notifications" at bounding box center [899, 401] width 47 height 47
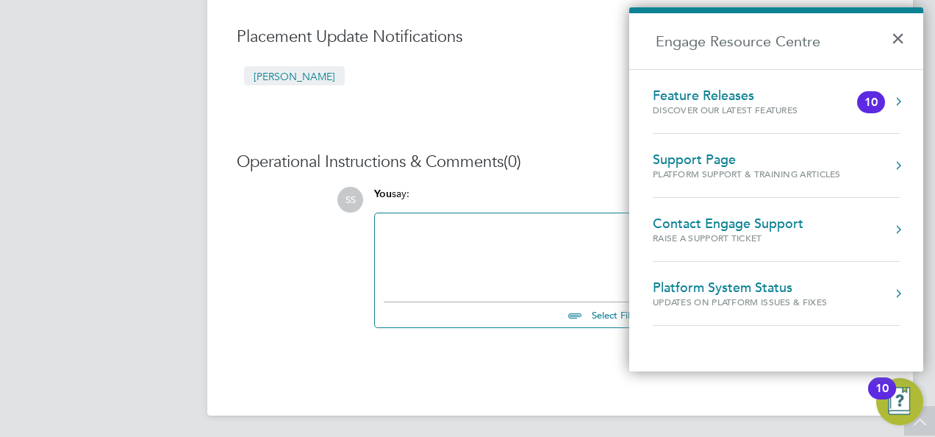
click at [900, 103] on button "Engage Resource Centre" at bounding box center [898, 101] width 15 height 15
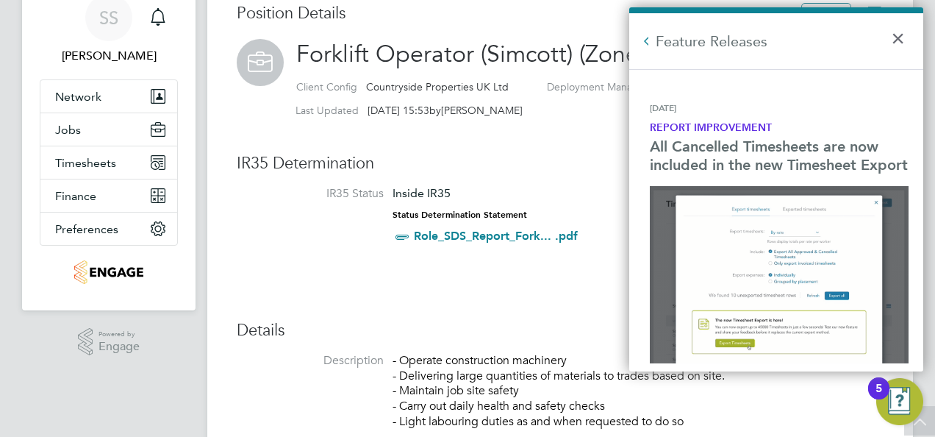
scroll to position [0, 0]
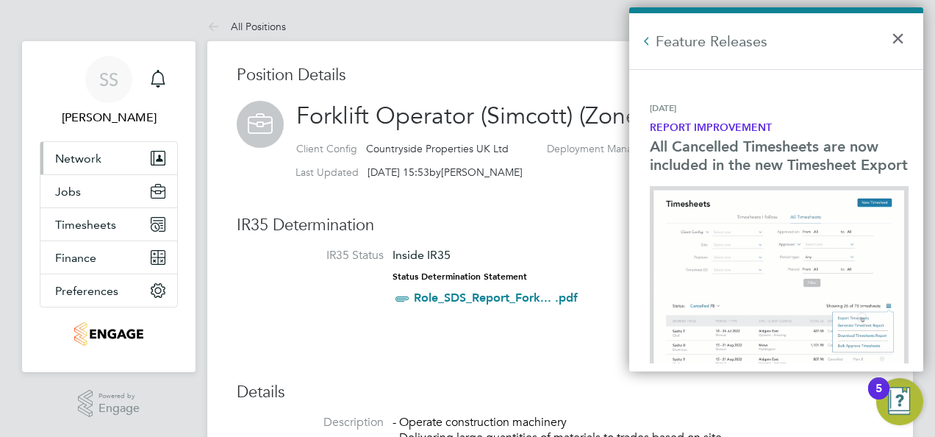
click at [93, 159] on span "Network" at bounding box center [78, 158] width 46 height 14
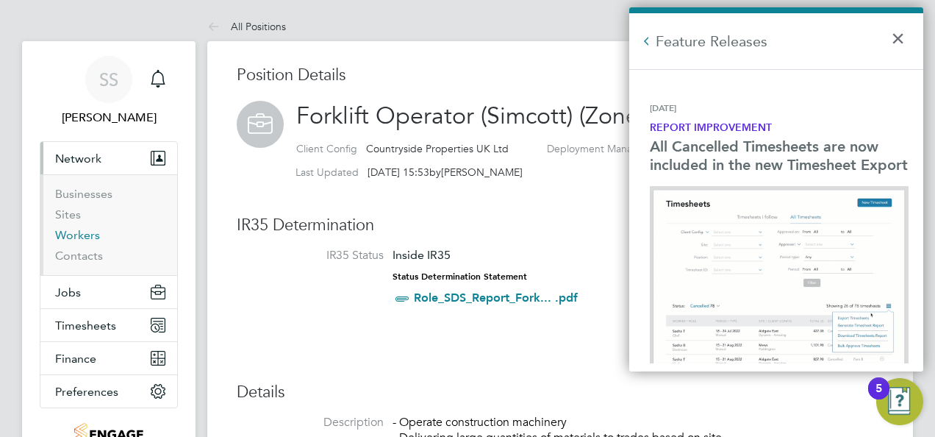
click at [85, 238] on link "Workers" at bounding box center [77, 235] width 45 height 14
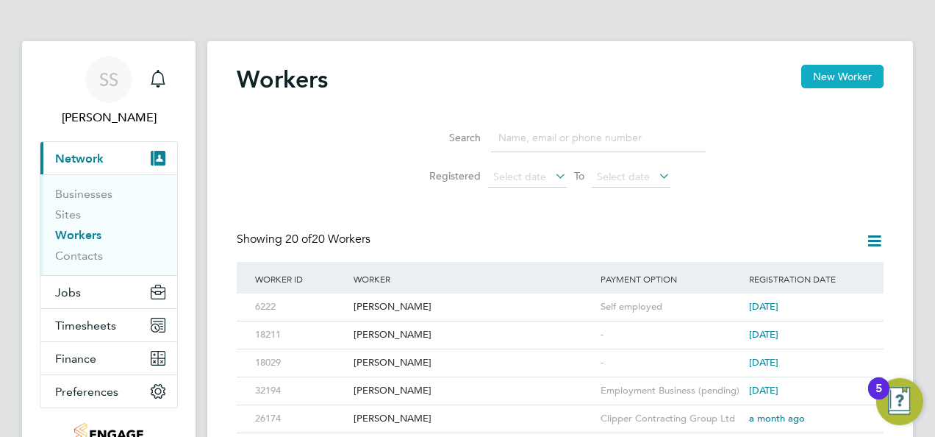
click at [856, 78] on button "New Worker" at bounding box center [842, 77] width 82 height 24
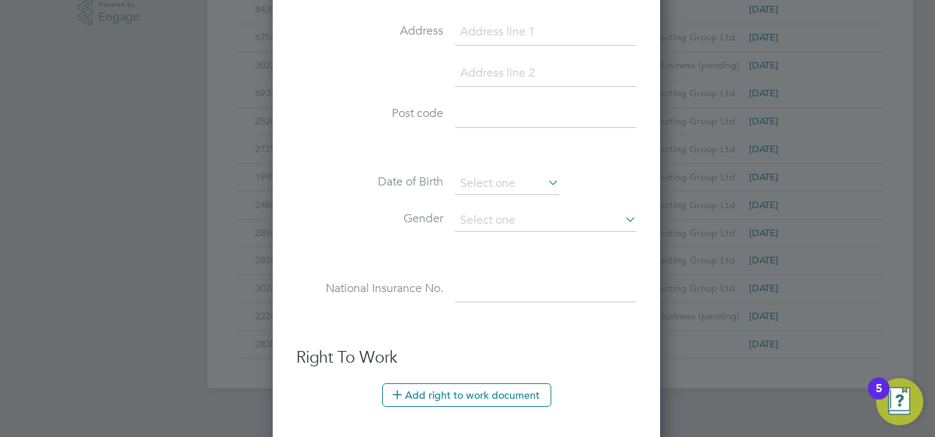
scroll to position [515, 0]
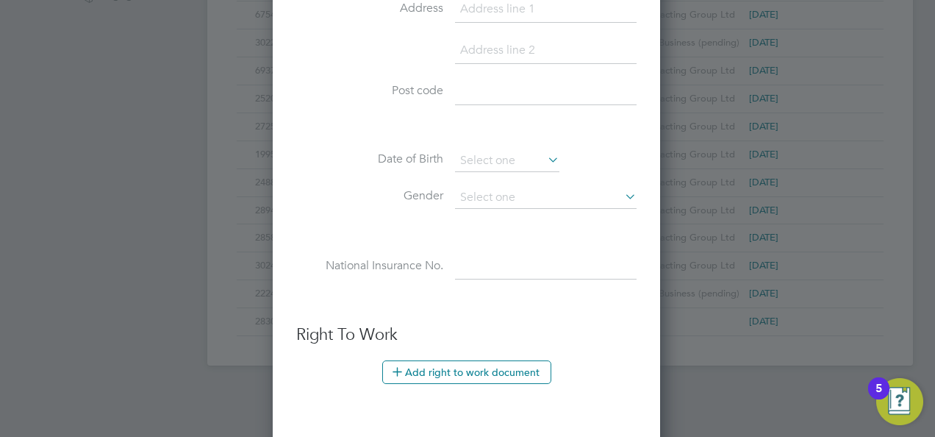
click at [764, 399] on div at bounding box center [467, 218] width 935 height 437
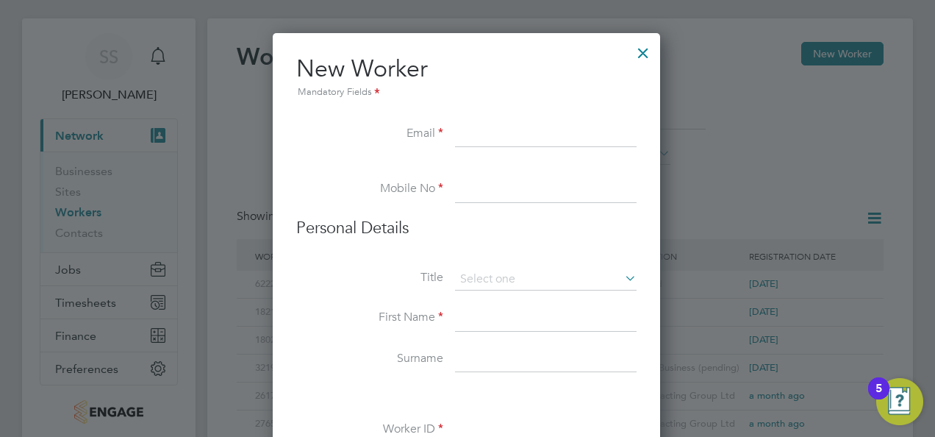
scroll to position [0, 0]
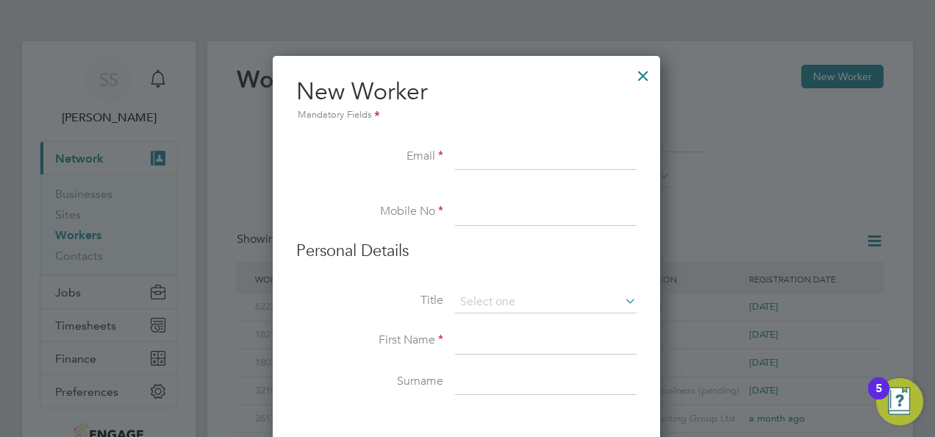
click at [645, 79] on div at bounding box center [643, 72] width 26 height 26
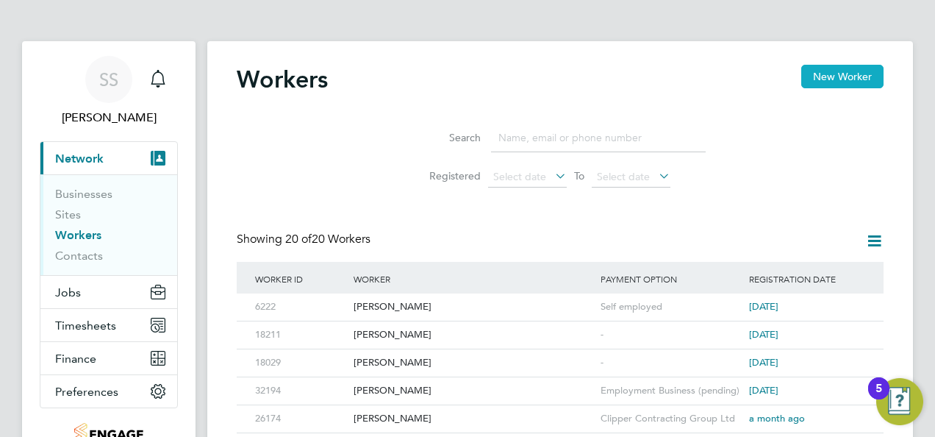
click at [838, 79] on button "New Worker" at bounding box center [842, 77] width 82 height 24
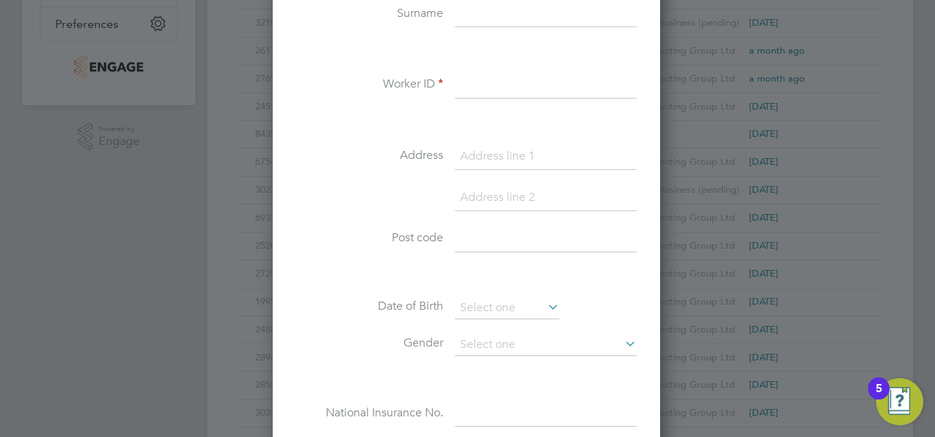
scroll to position [221, 0]
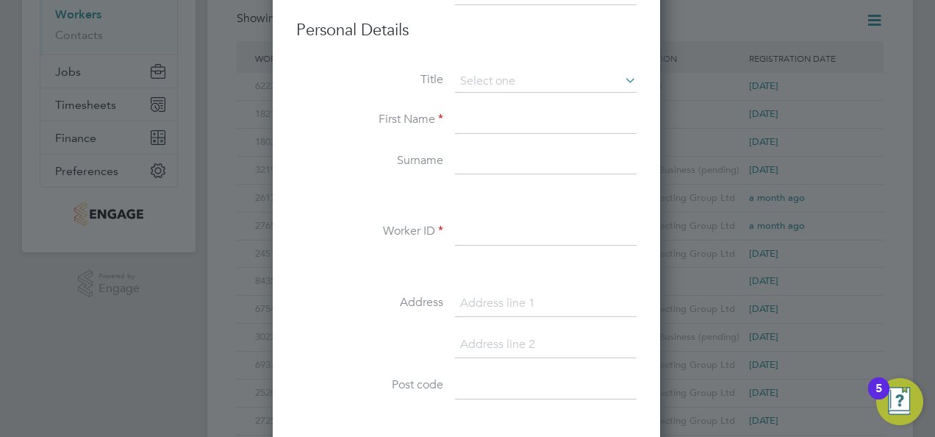
click at [532, 243] on input at bounding box center [546, 232] width 182 height 26
click at [548, 119] on input at bounding box center [546, 120] width 182 height 26
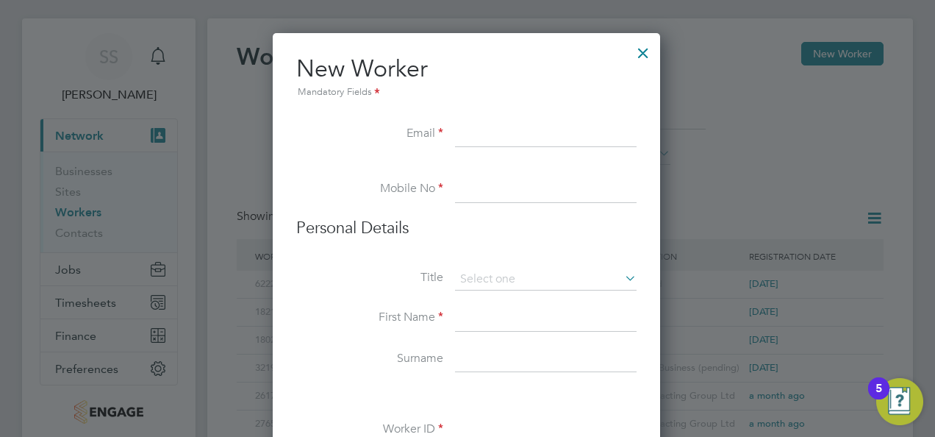
scroll to position [0, 0]
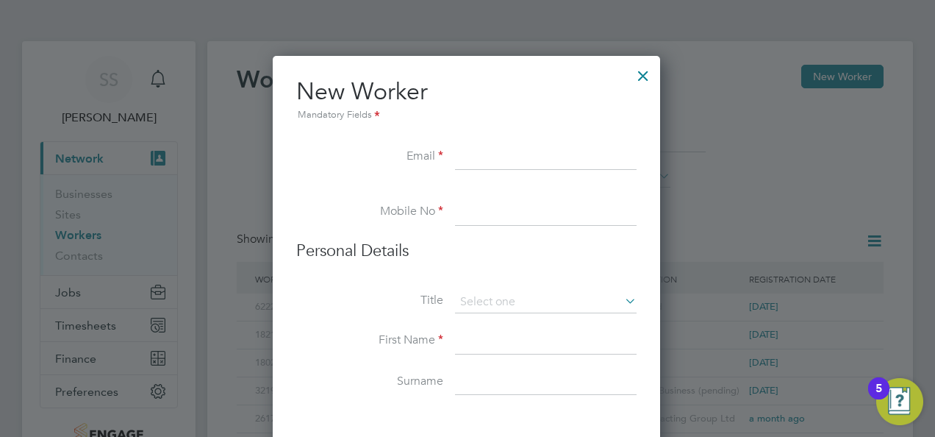
click at [520, 159] on input at bounding box center [546, 157] width 182 height 26
click at [492, 153] on input at bounding box center [546, 157] width 182 height 26
click at [473, 157] on input at bounding box center [546, 157] width 182 height 26
type input "[EMAIL_ADDRESS][DOMAIN_NAME]"
click at [509, 213] on input at bounding box center [546, 212] width 182 height 26
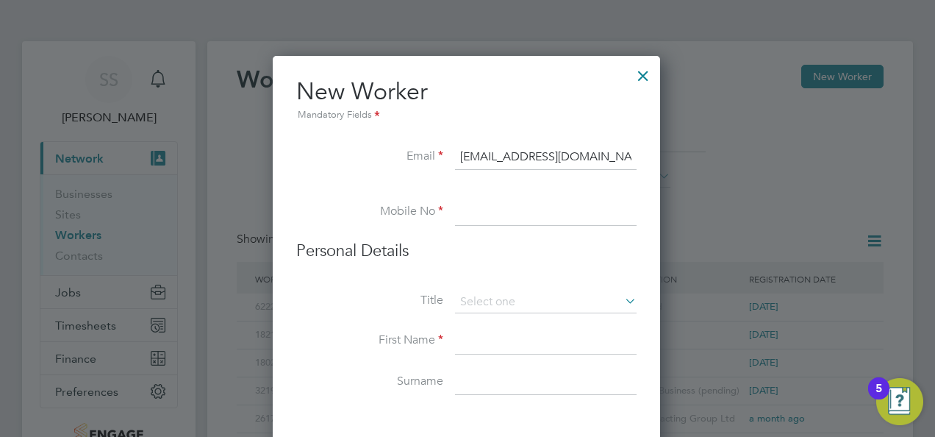
click at [512, 204] on input at bounding box center [546, 212] width 182 height 26
type input "07459312743"
click at [510, 303] on input at bounding box center [546, 302] width 182 height 22
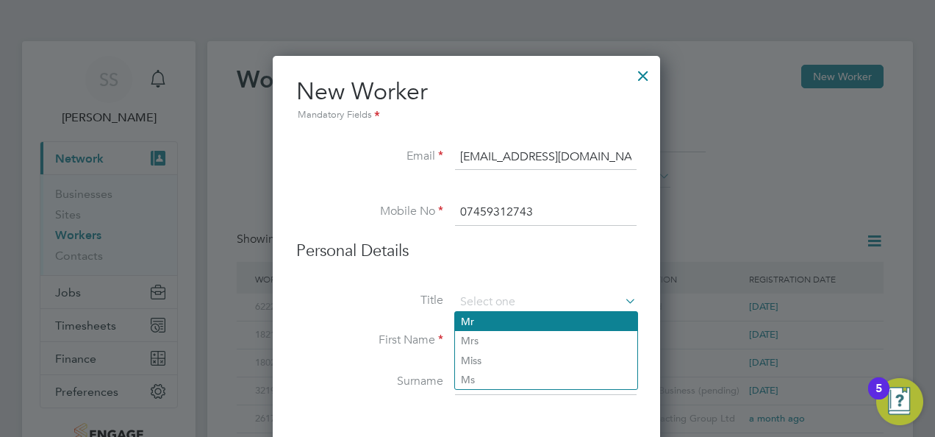
click at [501, 322] on li "Mr" at bounding box center [546, 321] width 182 height 19
type input "Mr"
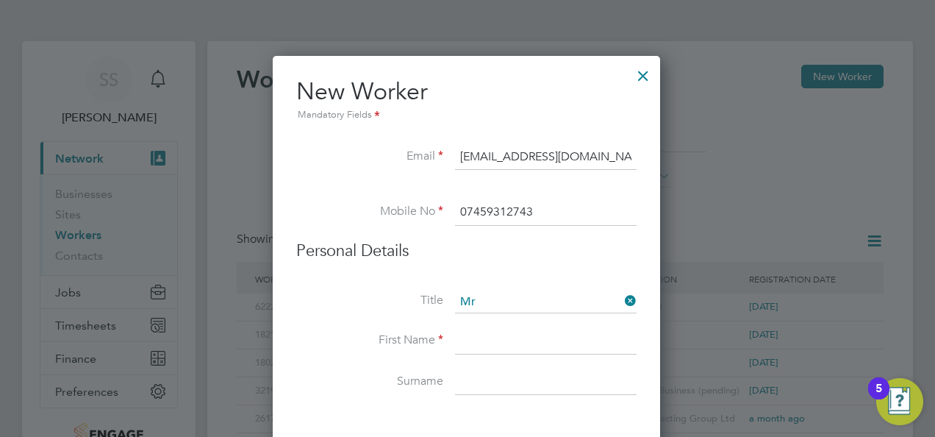
click at [498, 334] on input at bounding box center [546, 341] width 182 height 26
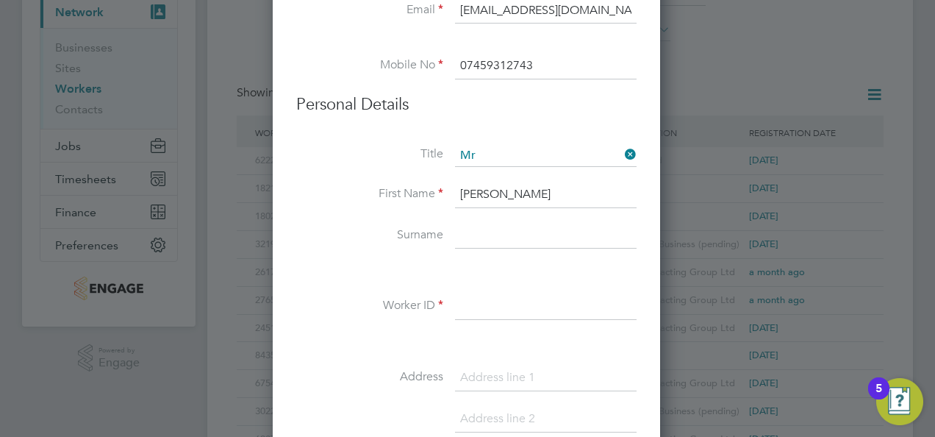
scroll to position [147, 0]
type input "[PERSON_NAME]"
click at [516, 232] on input at bounding box center [546, 235] width 182 height 26
type input "[PERSON_NAME]"
click at [509, 300] on input at bounding box center [546, 306] width 182 height 26
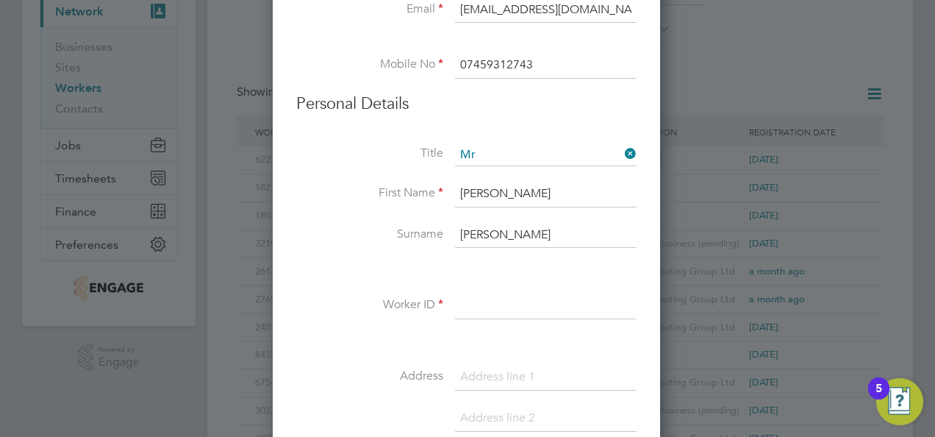
click at [507, 301] on input at bounding box center [546, 306] width 182 height 26
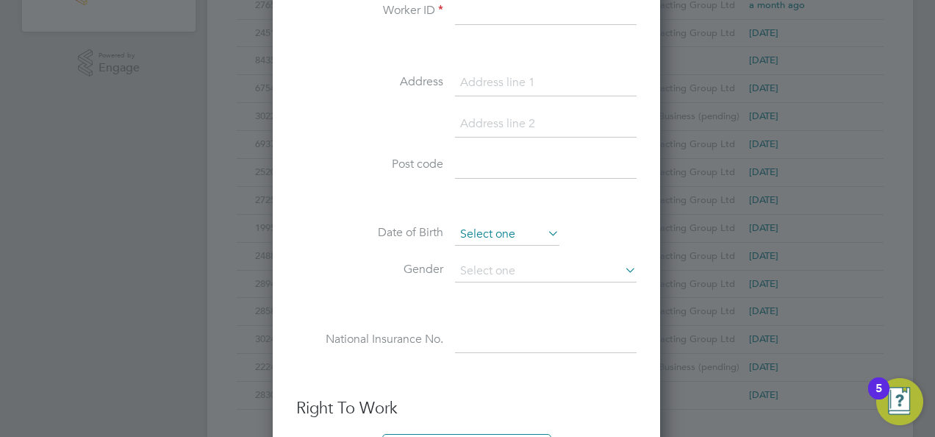
scroll to position [515, 0]
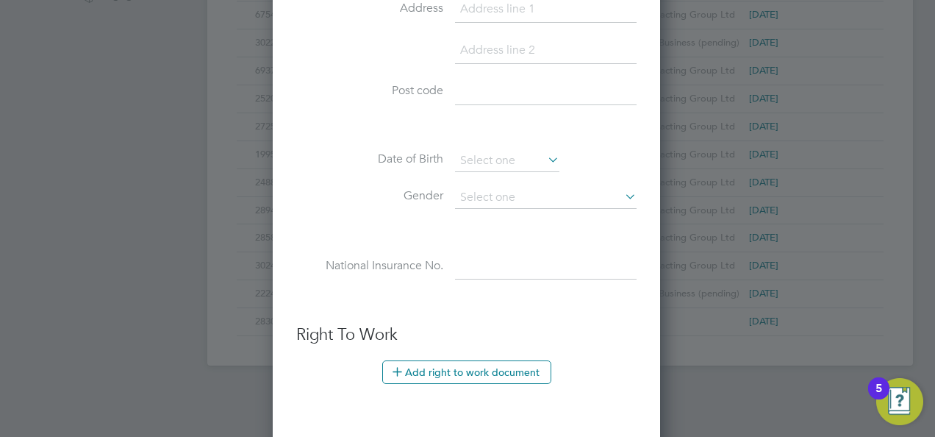
click at [545, 154] on icon at bounding box center [545, 159] width 0 height 21
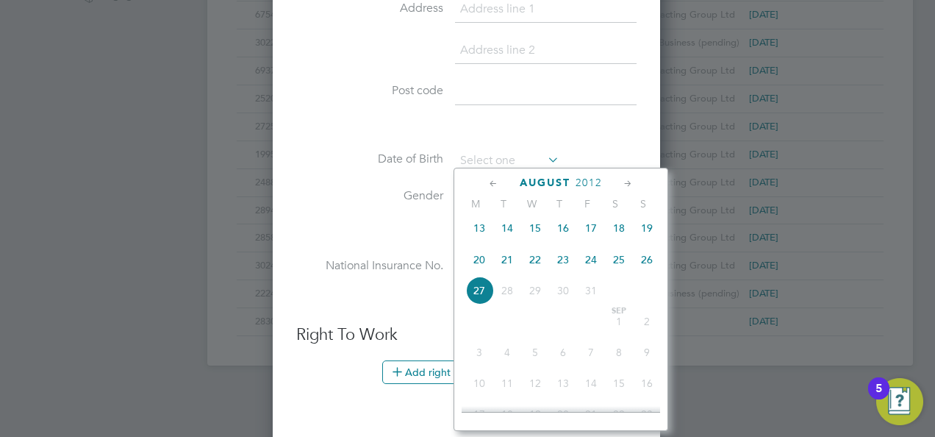
click at [545, 154] on icon at bounding box center [545, 159] width 0 height 21
click at [313, 162] on label "Date of Birth" at bounding box center [369, 158] width 147 height 15
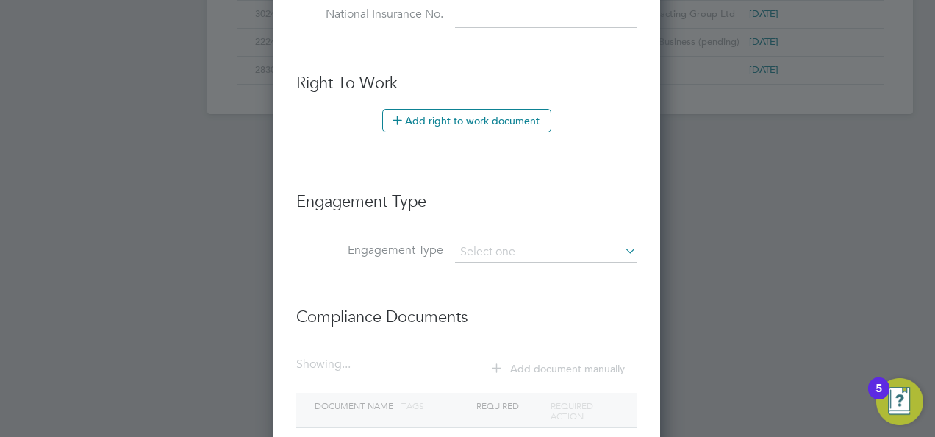
scroll to position [809, 0]
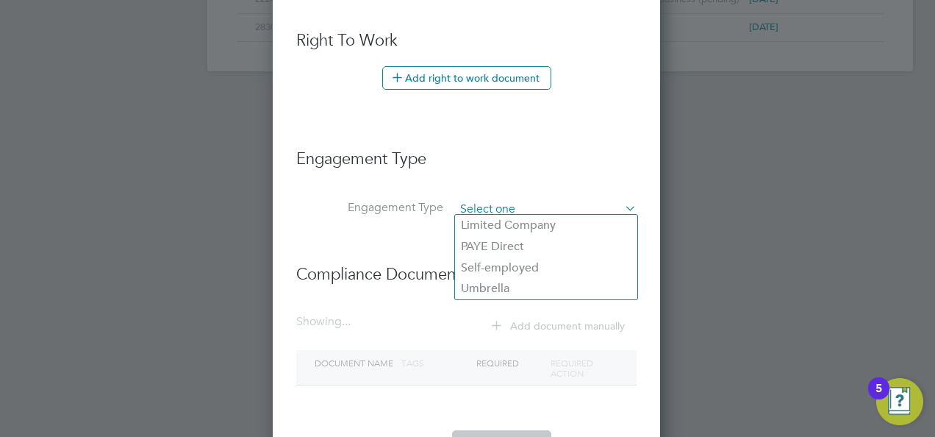
click at [528, 207] on input at bounding box center [546, 209] width 182 height 21
click at [322, 212] on li "Engagement Type" at bounding box center [466, 216] width 340 height 35
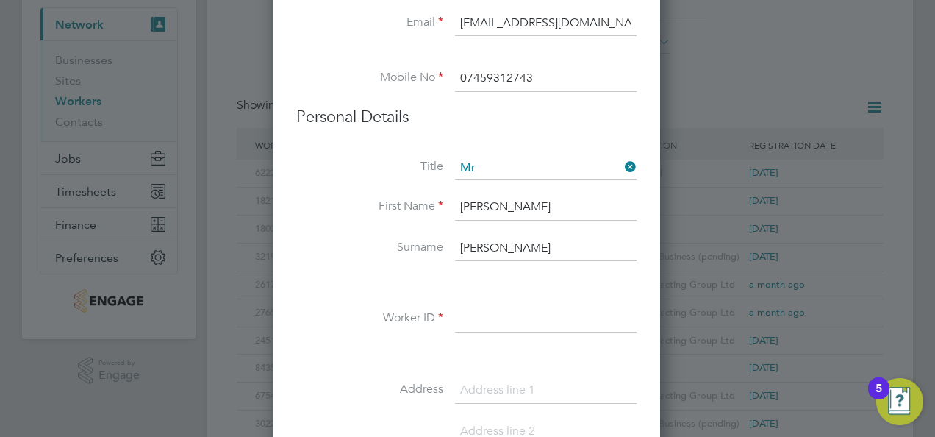
scroll to position [128, 0]
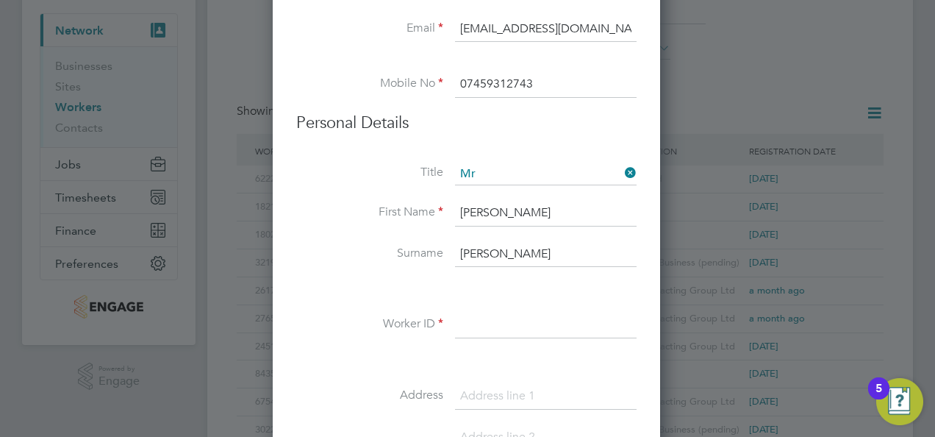
click at [489, 330] on input at bounding box center [546, 325] width 182 height 26
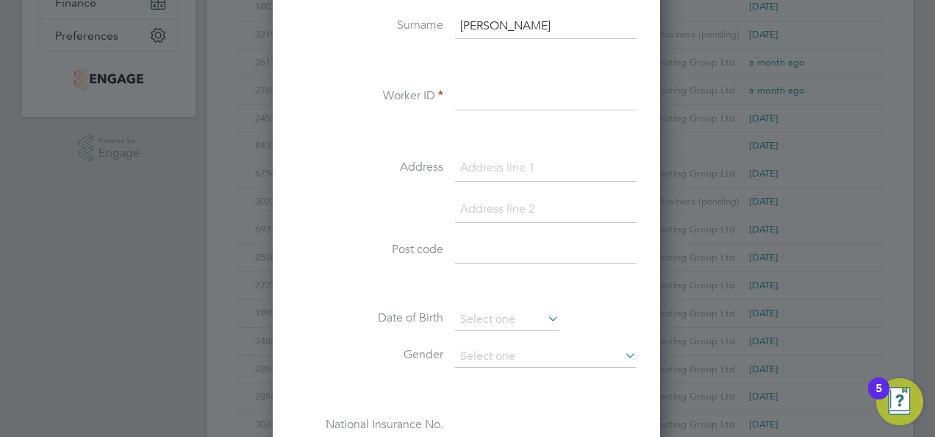
scroll to position [368, 0]
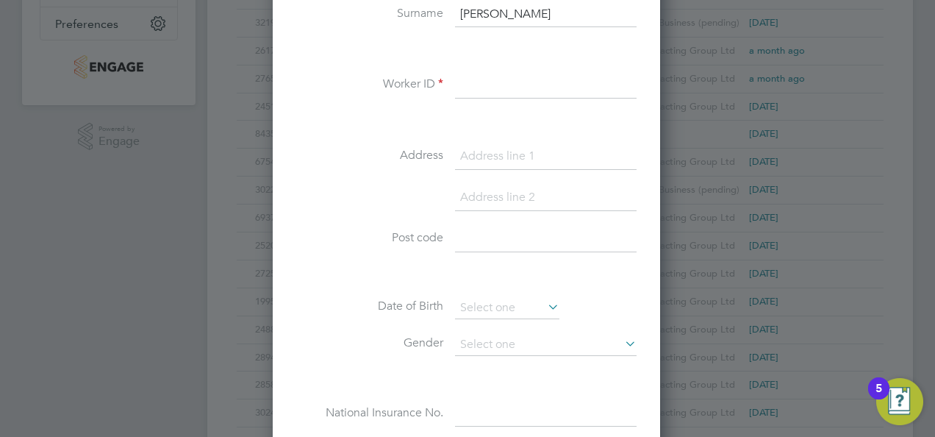
paste input "32267"
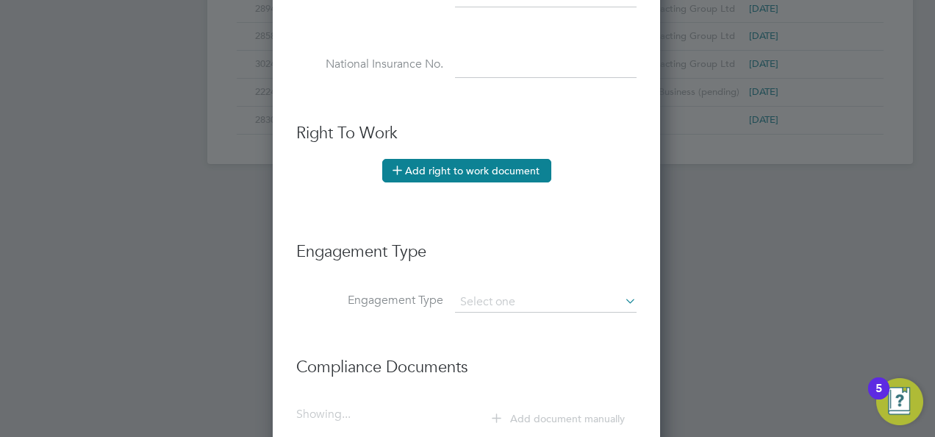
scroll to position [642, 0]
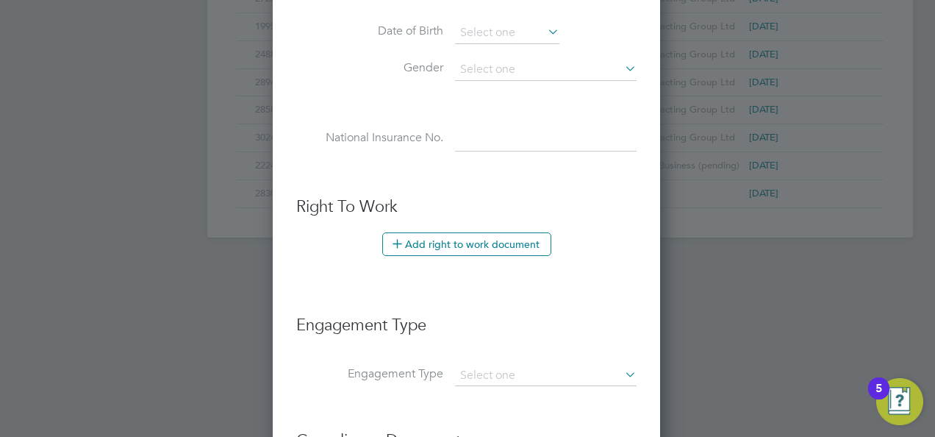
type input "32267"
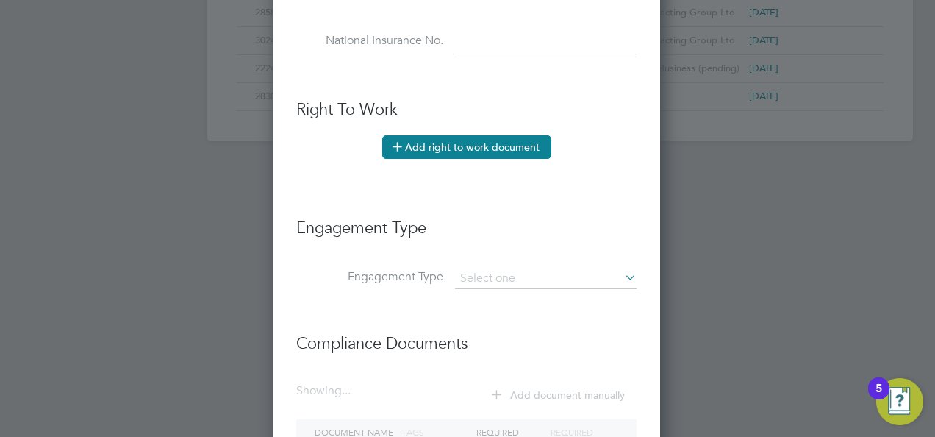
scroll to position [716, 0]
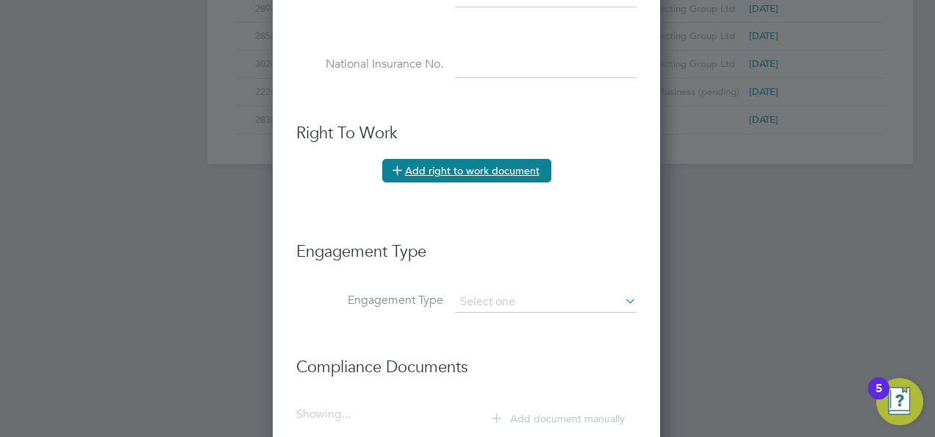
click at [502, 164] on button "Add right to work document" at bounding box center [466, 171] width 169 height 24
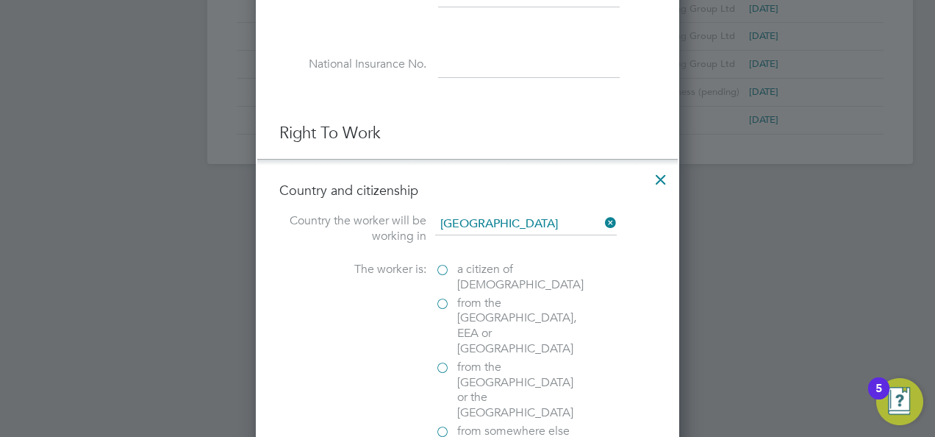
click at [443, 301] on label "from the [GEOGRAPHIC_DATA], EEA or [GEOGRAPHIC_DATA]" at bounding box center [508, 326] width 147 height 61
click at [0, 0] on input "from the [GEOGRAPHIC_DATA], EEA or [GEOGRAPHIC_DATA]" at bounding box center [0, 0] width 0 height 0
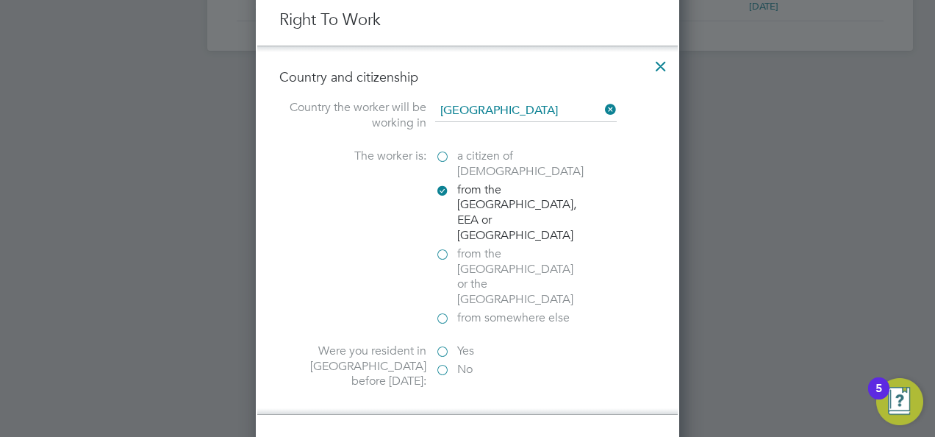
scroll to position [863, 0]
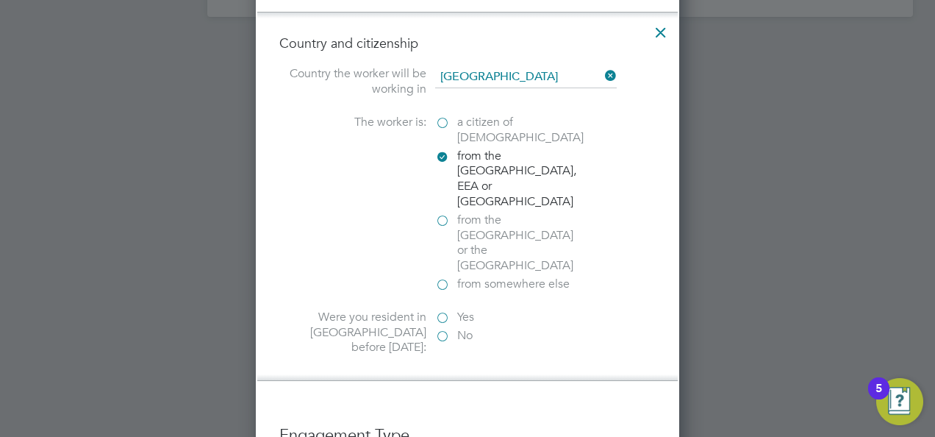
click at [443, 309] on label "Yes" at bounding box center [508, 316] width 147 height 15
click at [0, 0] on input "Yes" at bounding box center [0, 0] width 0 height 0
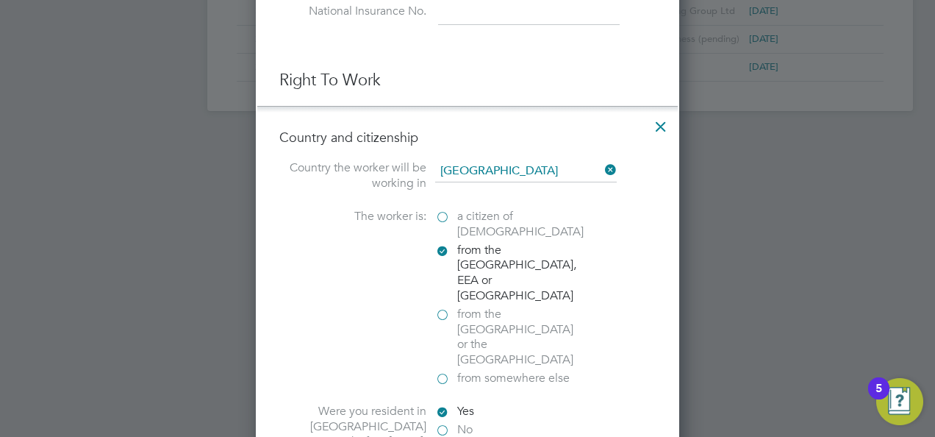
scroll to position [735, 0]
